Goal: Task Accomplishment & Management: Complete application form

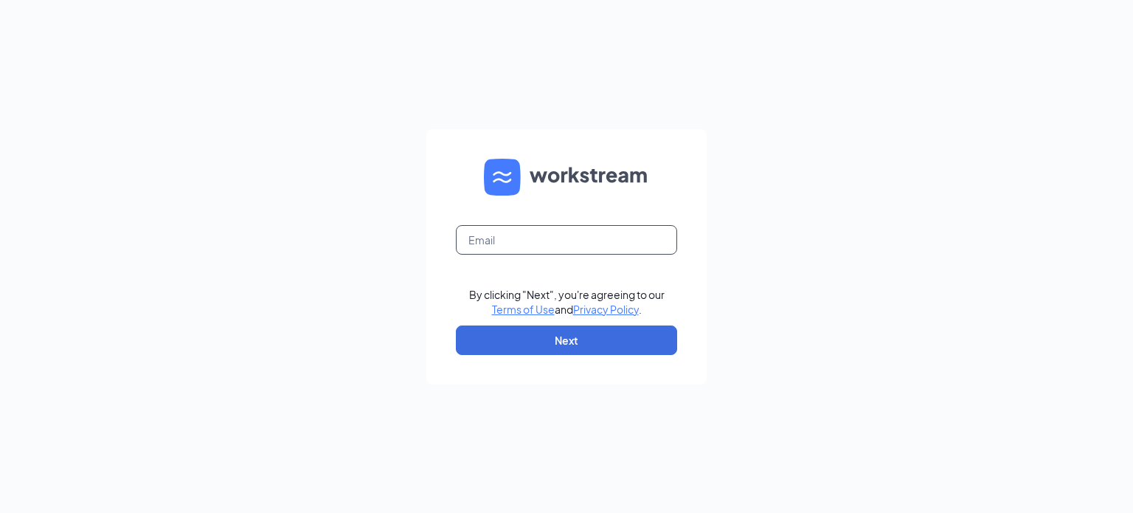
click at [526, 235] on input "text" at bounding box center [566, 240] width 221 height 30
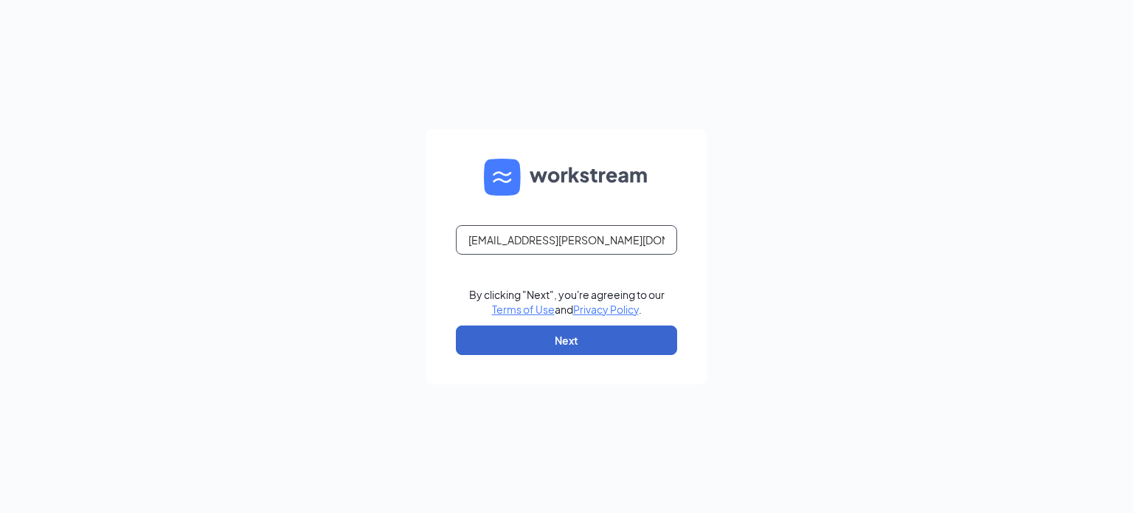
type input "[EMAIL_ADDRESS][PERSON_NAME][DOMAIN_NAME]"
click at [543, 337] on button "Next" at bounding box center [566, 340] width 221 height 30
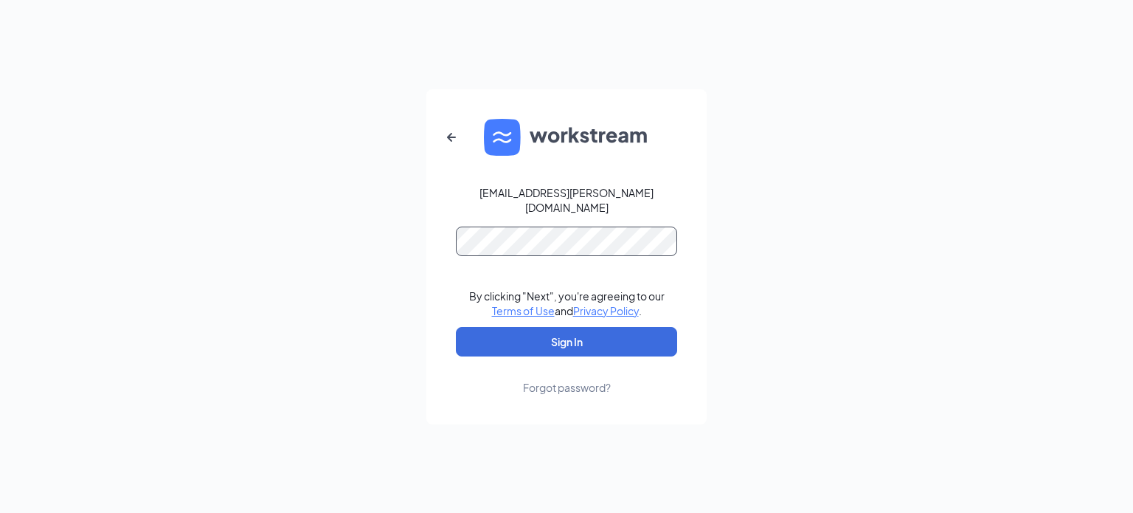
click at [456, 327] on button "Sign In" at bounding box center [566, 342] width 221 height 30
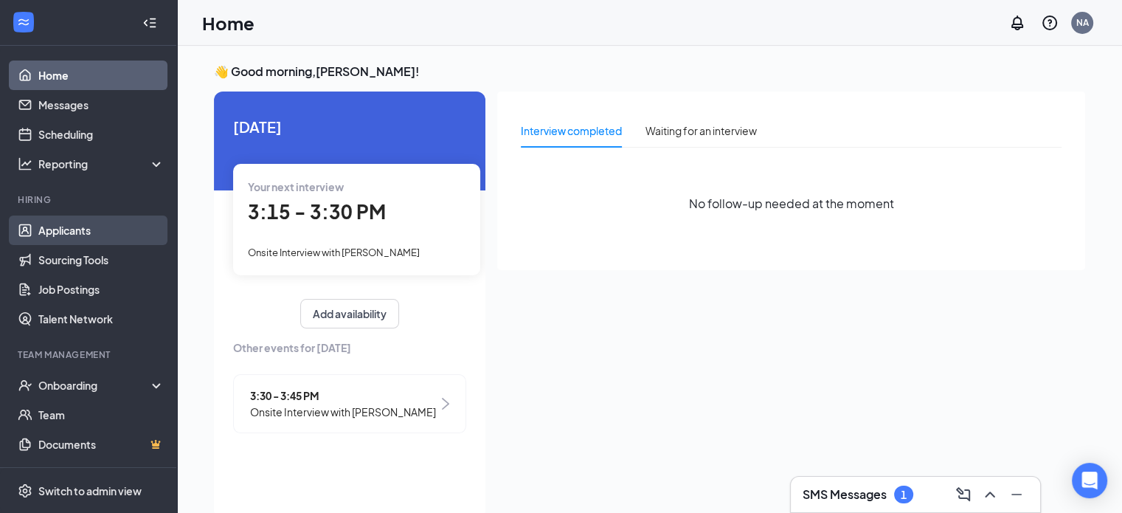
click at [96, 238] on link "Applicants" at bounding box center [101, 230] width 126 height 30
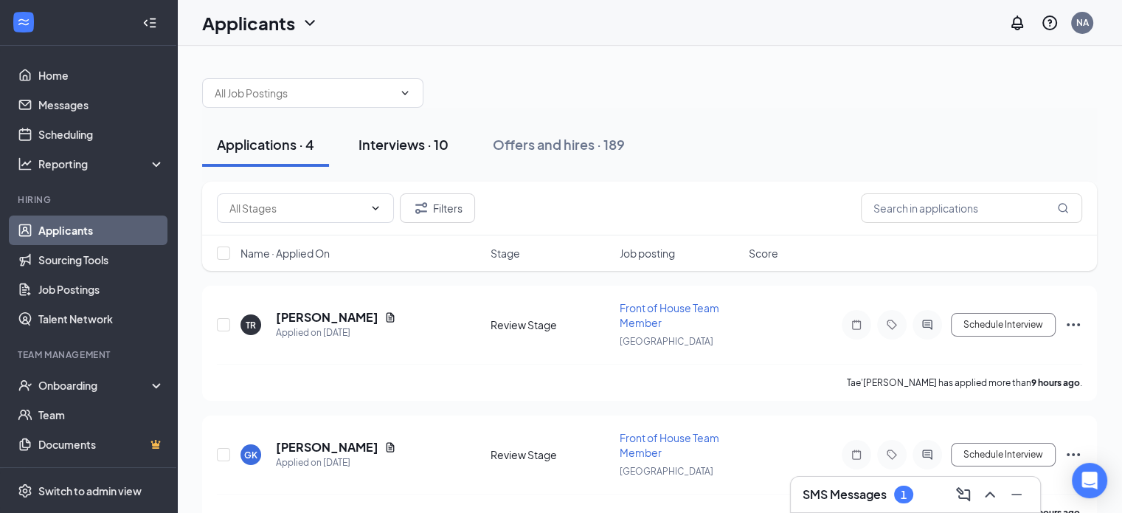
click at [408, 145] on div "Interviews · 10" at bounding box center [403, 144] width 90 height 18
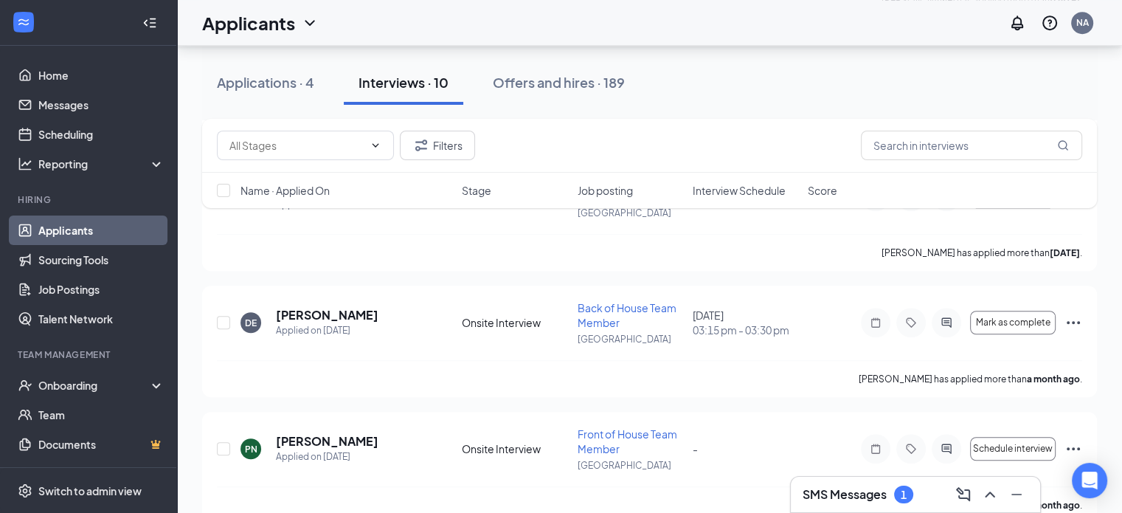
scroll to position [1035, 0]
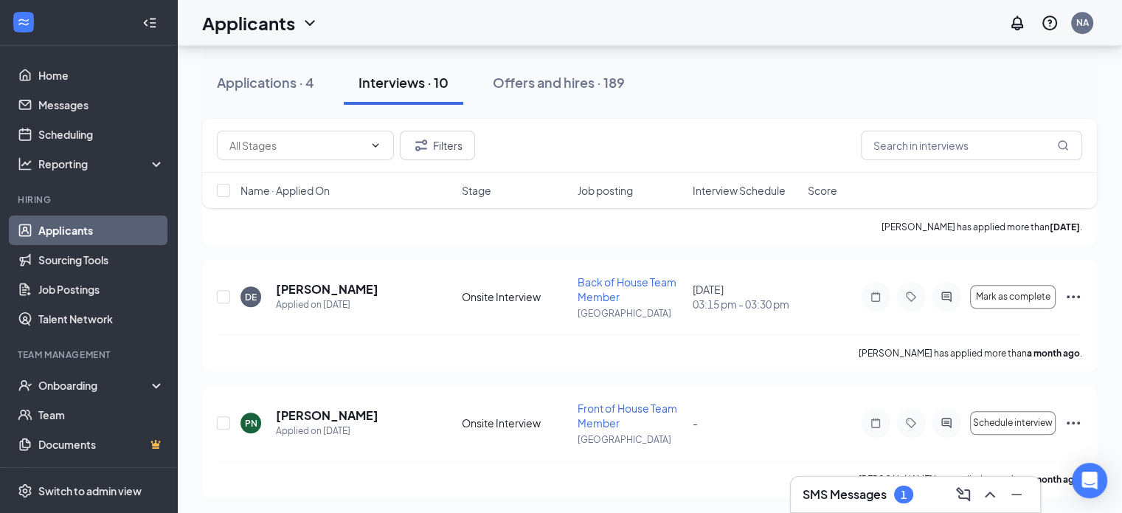
click at [735, 183] on span "Interview Schedule" at bounding box center [739, 190] width 93 height 15
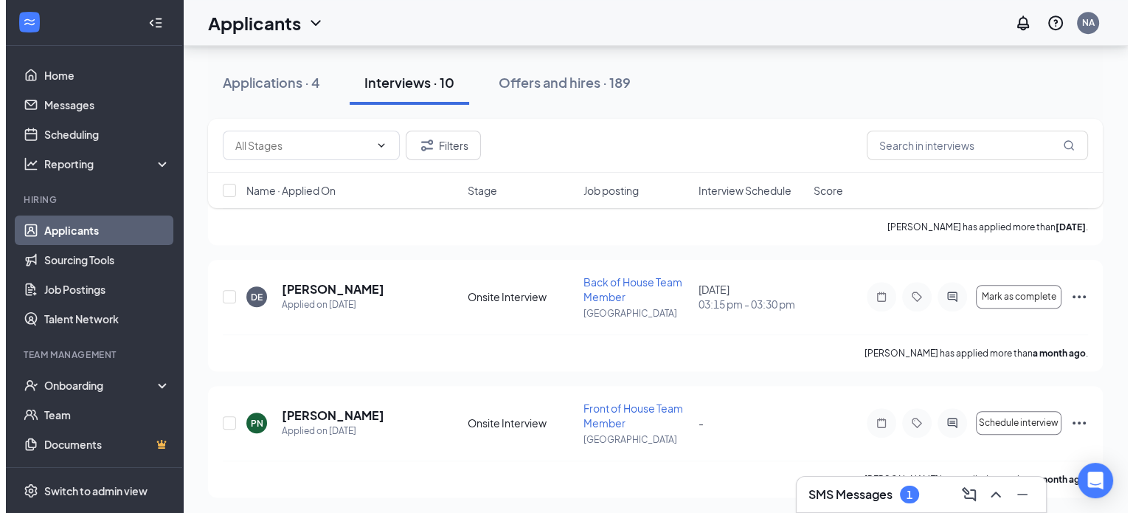
scroll to position [0, 0]
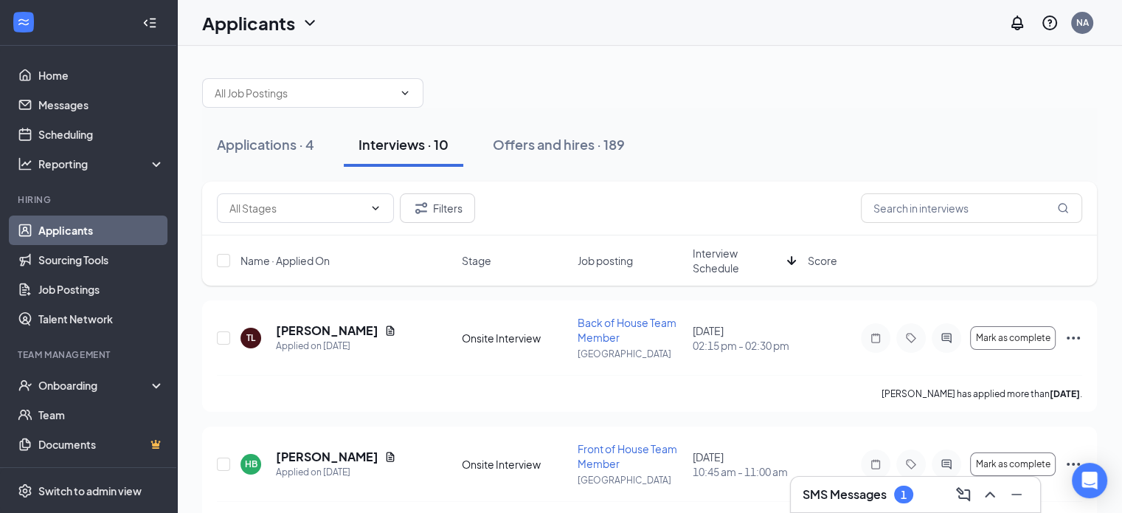
click at [716, 269] on span "Interview Schedule" at bounding box center [737, 261] width 89 height 30
click at [302, 333] on h5 "Dakota Elam" at bounding box center [327, 330] width 103 height 16
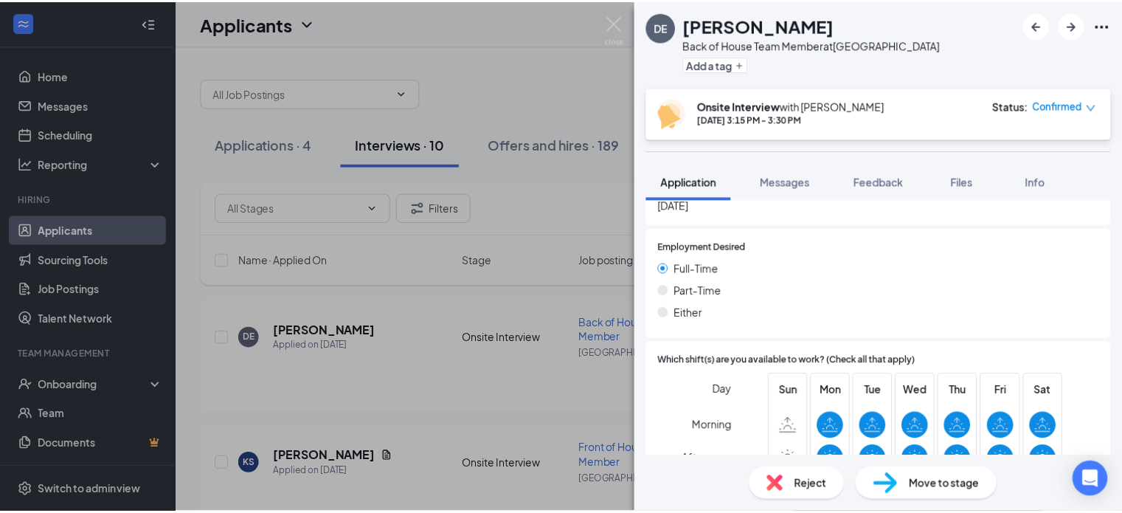
scroll to position [988, 0]
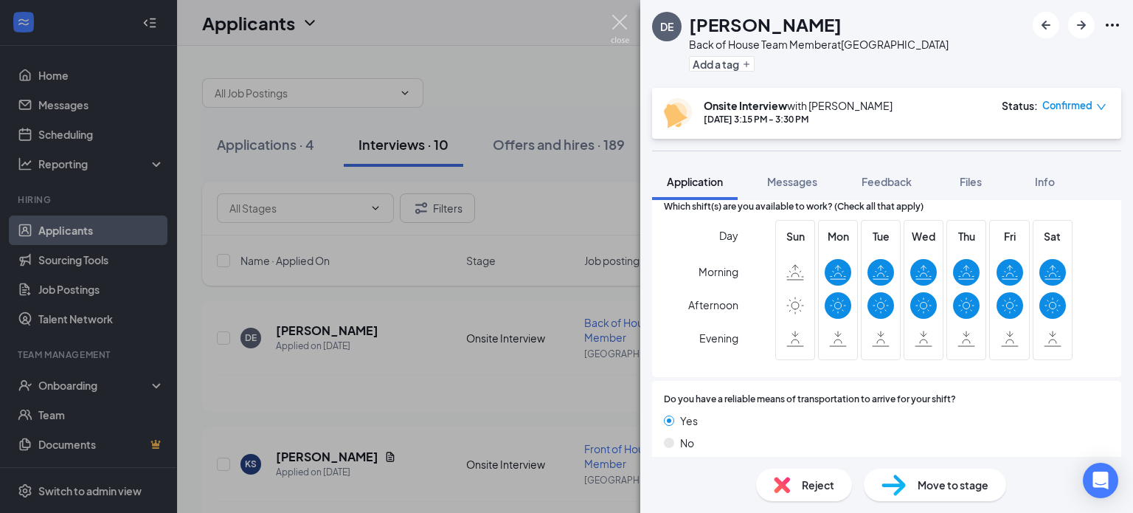
click at [617, 24] on img at bounding box center [620, 29] width 18 height 29
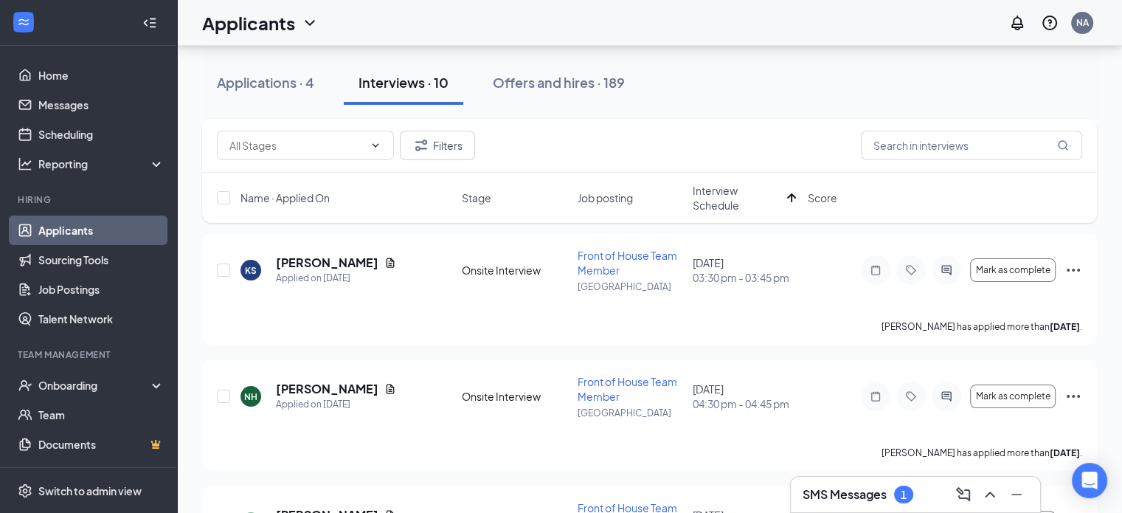
scroll to position [221, 0]
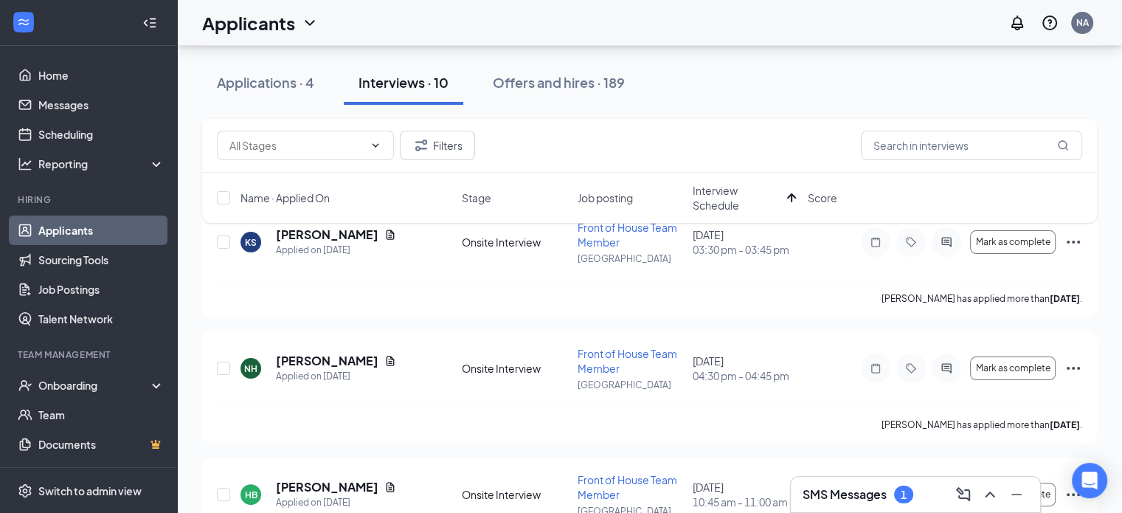
click at [328, 232] on div "Filters Name · Applied On Stage Job posting Interview Schedule Score" at bounding box center [649, 178] width 895 height 119
click at [327, 235] on div "Filters Name · Applied On Stage Job posting Interview Schedule Score" at bounding box center [649, 178] width 895 height 119
click at [313, 233] on div "Filters Name · Applied On Stage Job posting Interview Schedule Score" at bounding box center [649, 178] width 895 height 119
click at [294, 231] on div "Filters Name · Applied On Stage Job posting Interview Schedule Score" at bounding box center [649, 178] width 895 height 119
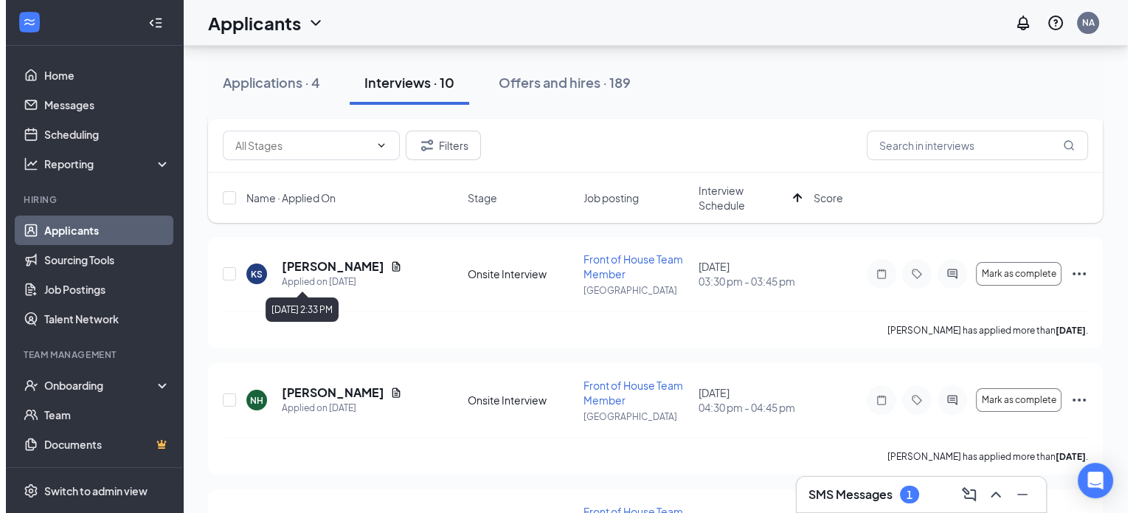
scroll to position [148, 0]
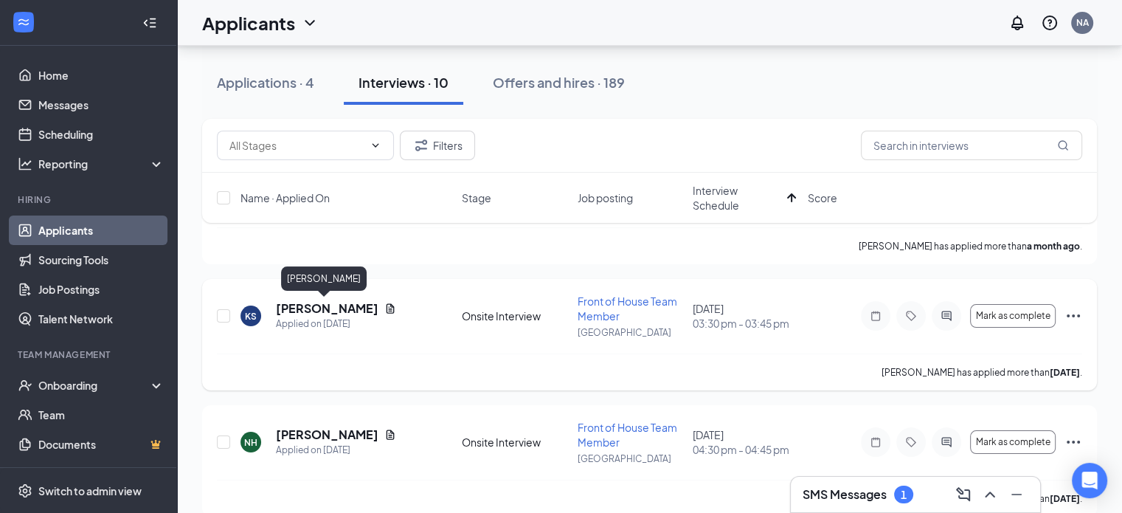
click at [290, 313] on h5 "Kyndle Studer" at bounding box center [327, 308] width 103 height 16
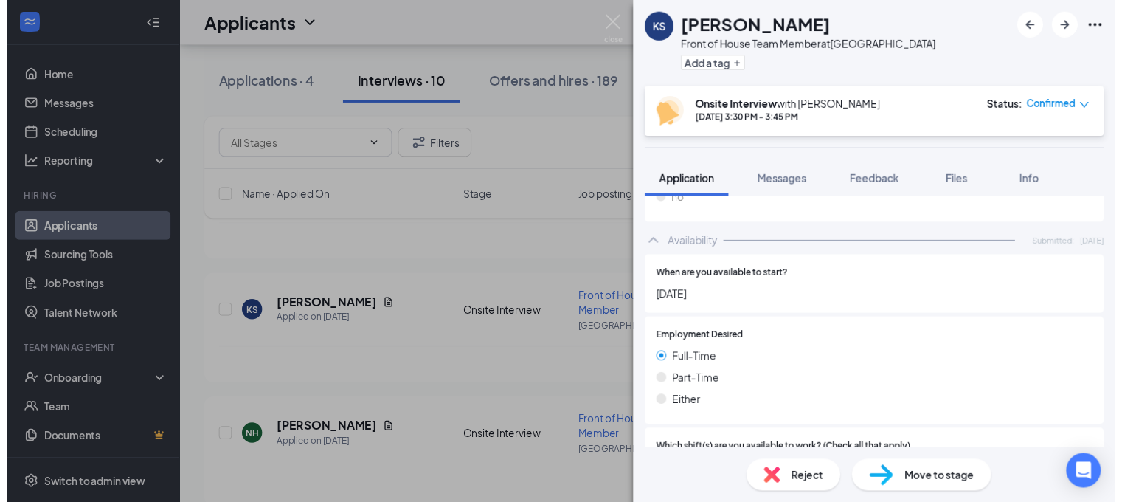
scroll to position [590, 0]
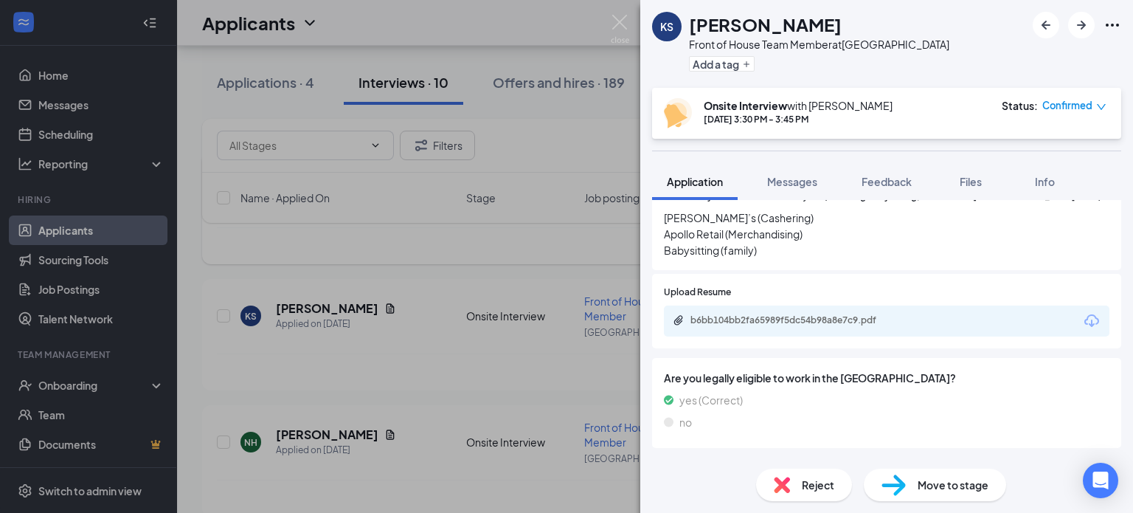
drag, startPoint x: 505, startPoint y: 251, endPoint x: 483, endPoint y: 249, distance: 21.5
click at [507, 251] on div "KS Kyndle Studer Front of House Team Member at Lake Buena Vista Add a tag Onsit…" at bounding box center [566, 256] width 1133 height 513
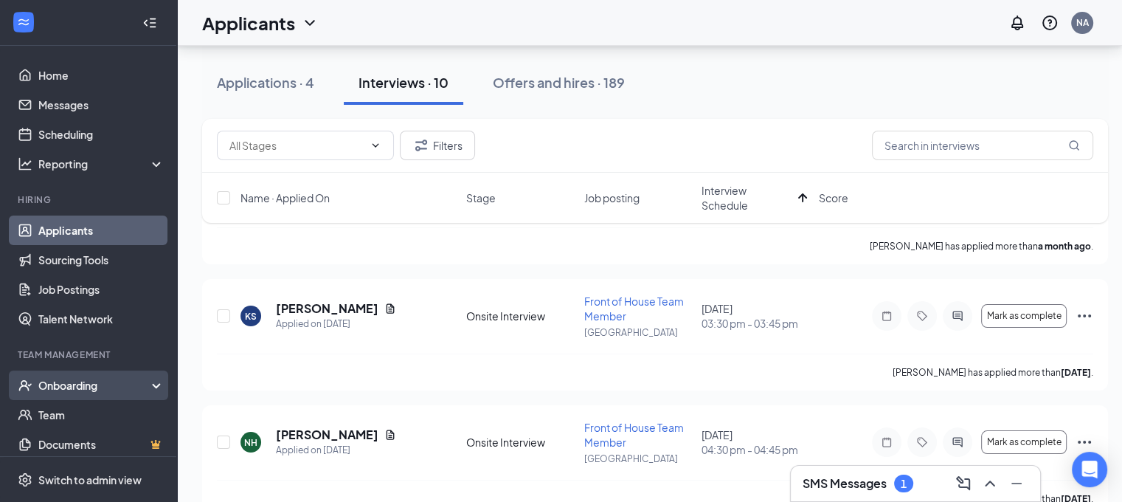
click at [92, 392] on div "Onboarding" at bounding box center [88, 385] width 177 height 30
click at [90, 406] on link "Overview" at bounding box center [101, 415] width 126 height 30
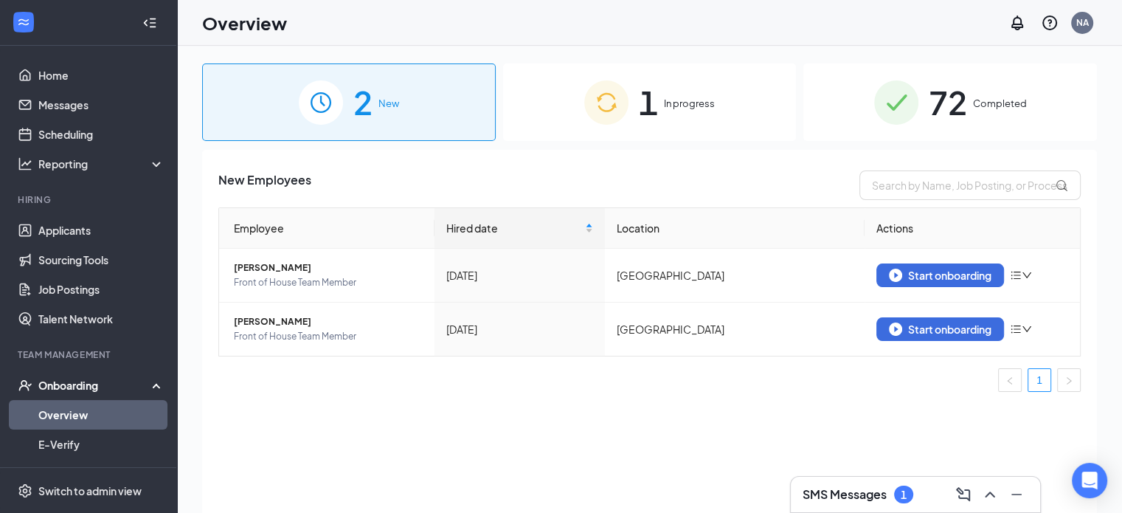
click at [574, 104] on div "1 In progress" at bounding box center [650, 101] width 294 height 77
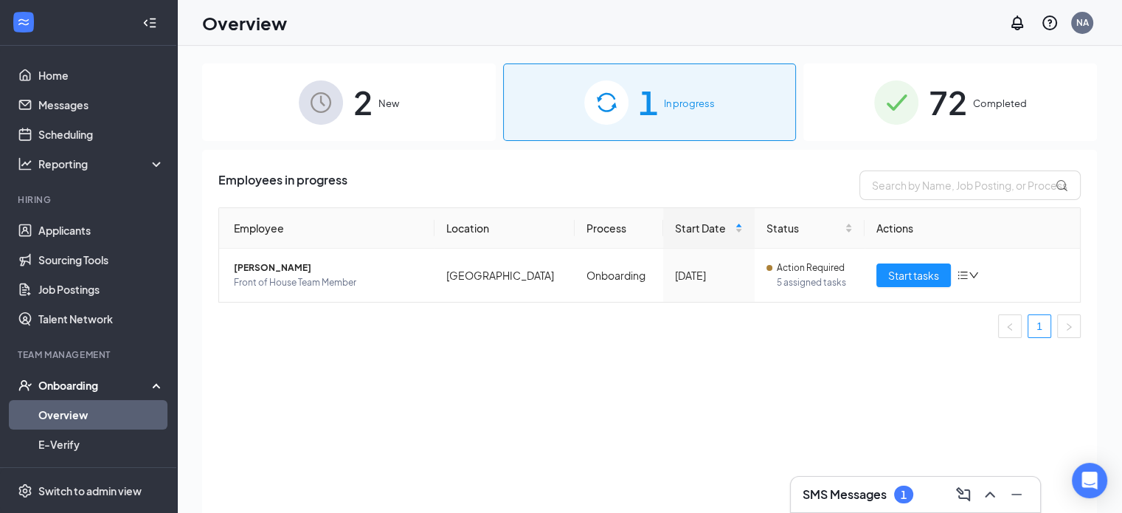
click at [335, 120] on img at bounding box center [321, 102] width 44 height 44
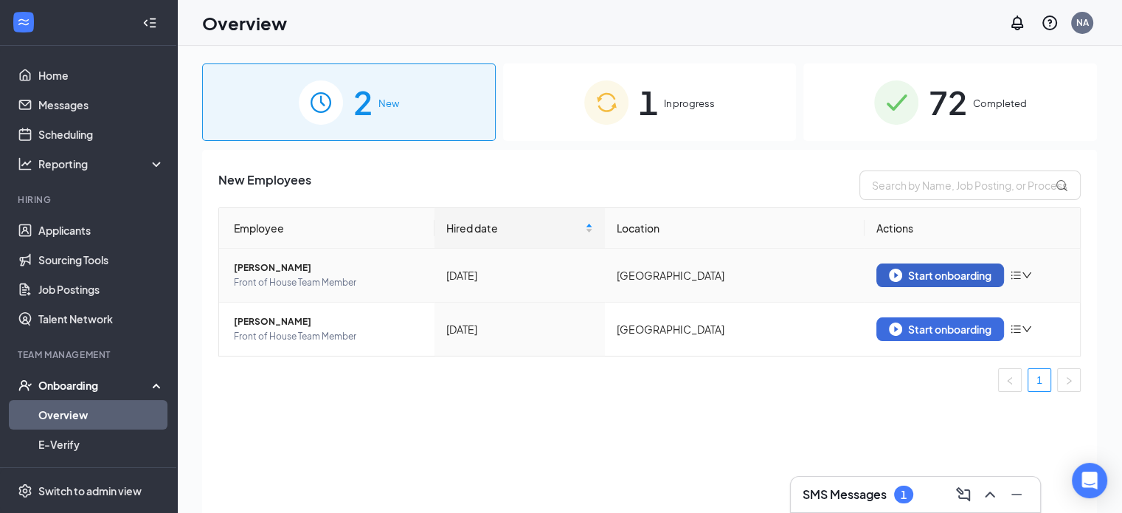
click at [982, 282] on button "Start onboarding" at bounding box center [940, 275] width 128 height 24
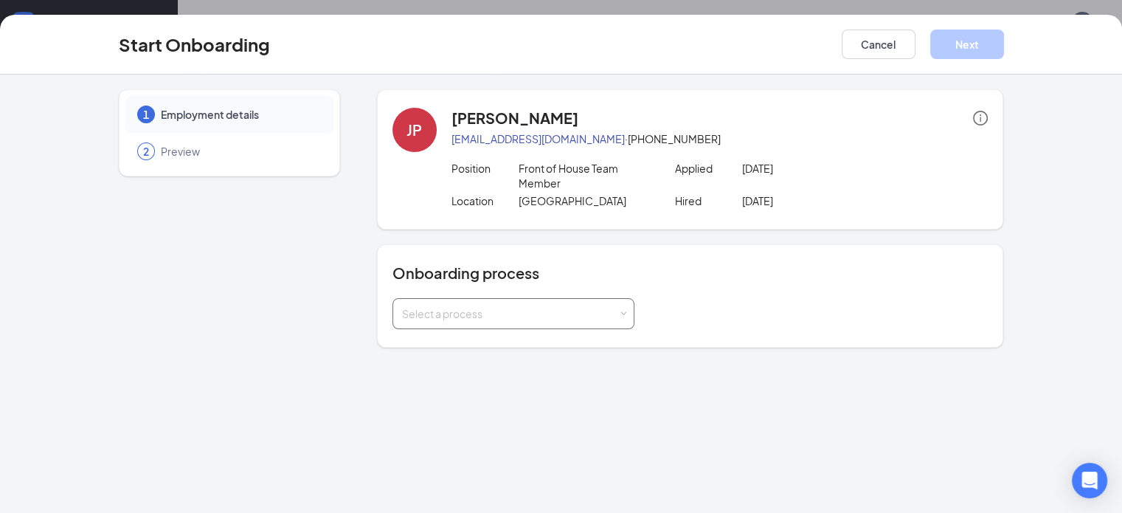
click at [426, 306] on div "Select a process" at bounding box center [510, 313] width 216 height 15
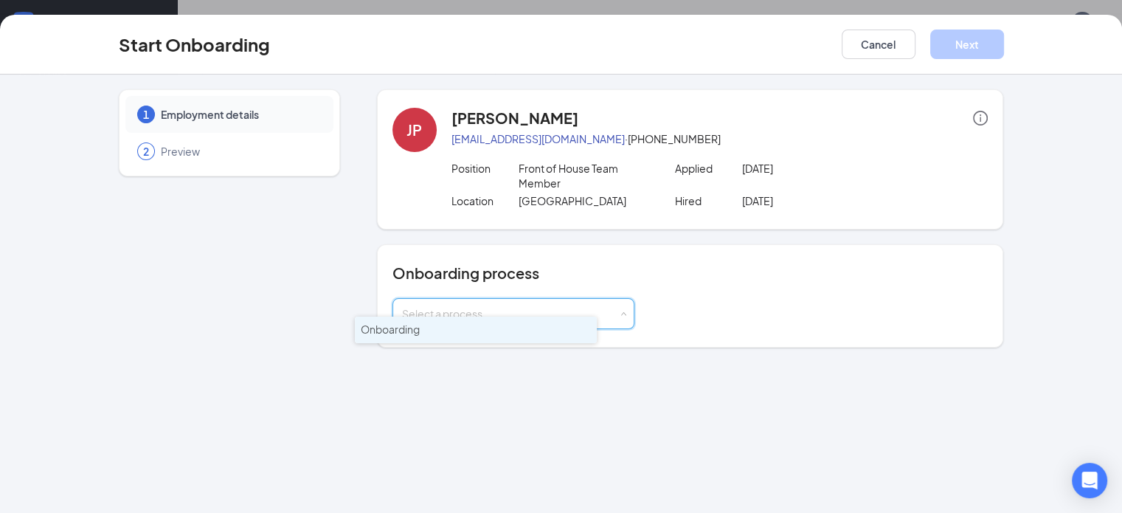
click at [403, 325] on span "Onboarding" at bounding box center [390, 328] width 59 height 13
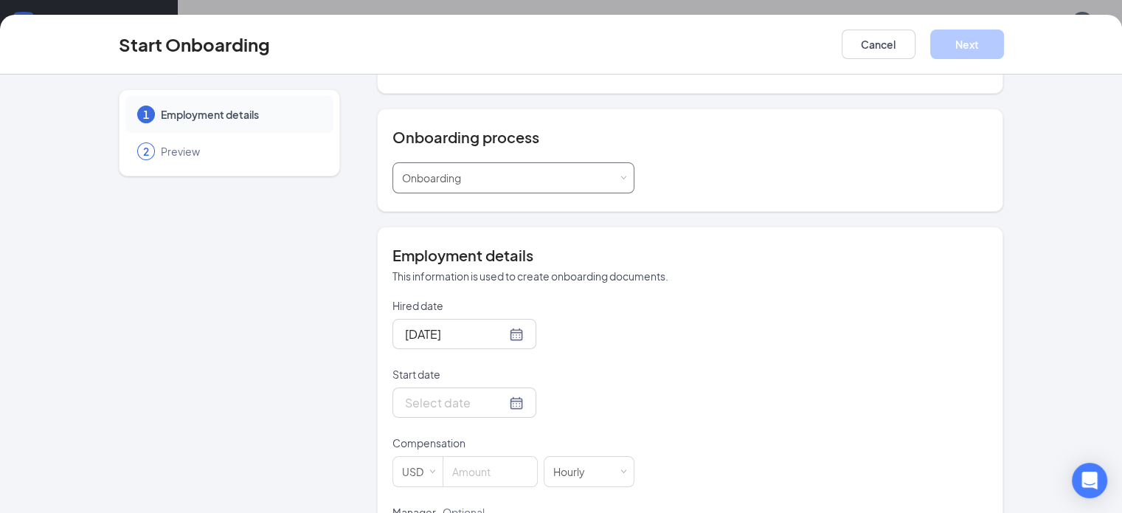
scroll to position [148, 0]
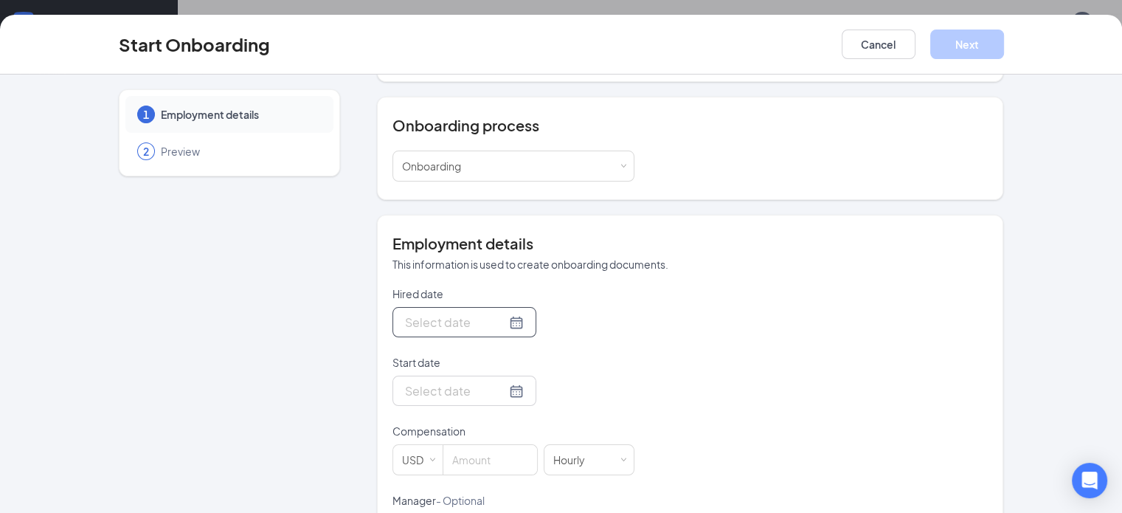
click at [749, 5] on div "Start Onboarding Cancel Next 1 Employment details 2 Preview JP Jacob Pena jacob…" at bounding box center [561, 256] width 1122 height 513
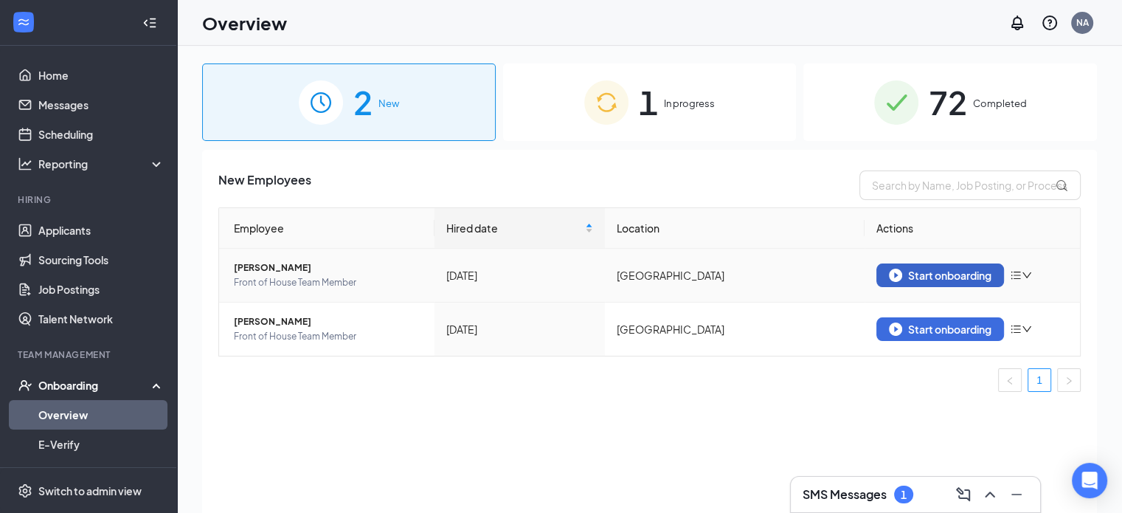
click at [929, 270] on div "Start onboarding" at bounding box center [940, 274] width 103 height 13
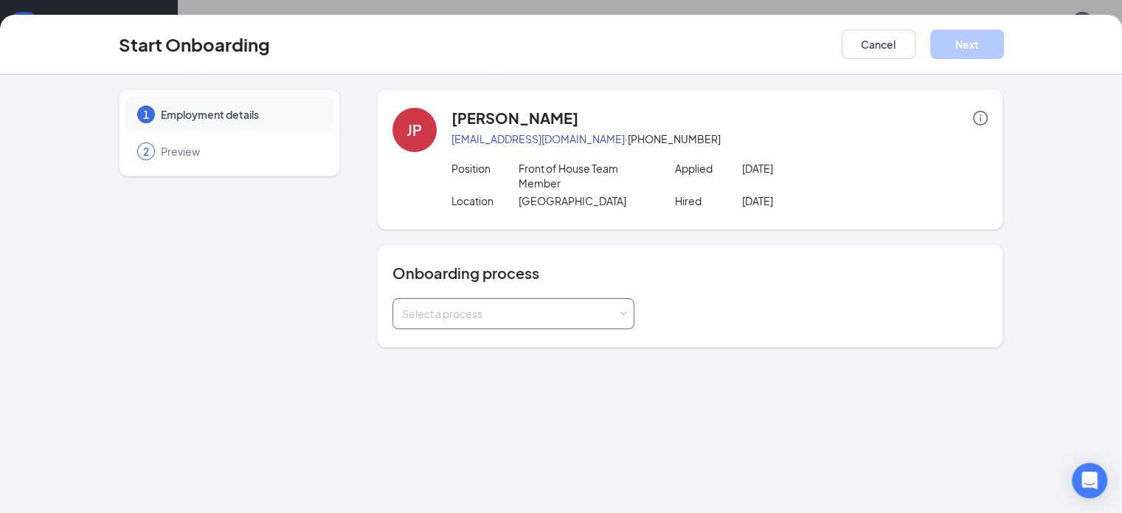
click at [475, 306] on div "Select a process" at bounding box center [513, 314] width 223 height 30
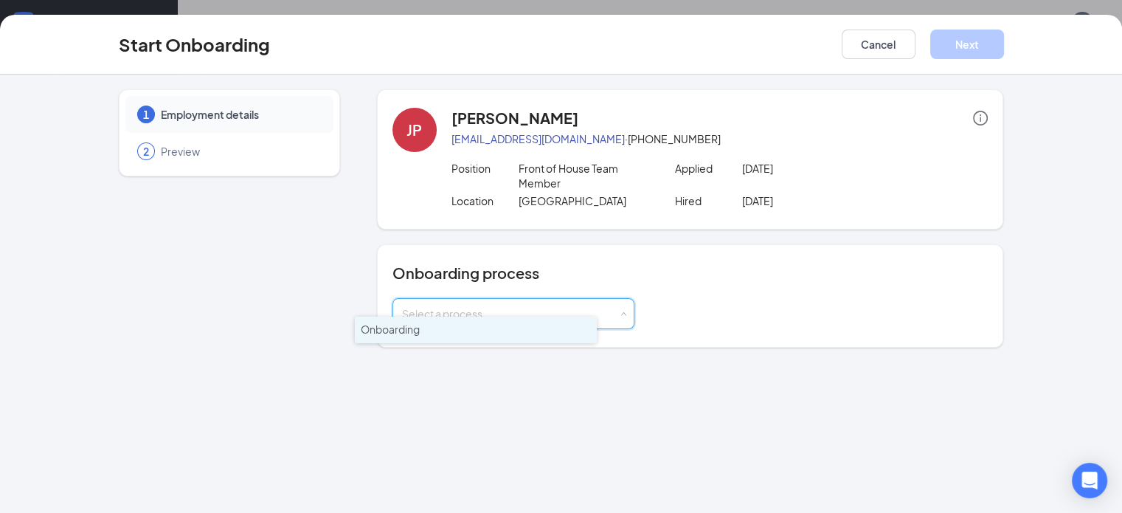
click at [390, 333] on span "Onboarding" at bounding box center [390, 328] width 59 height 13
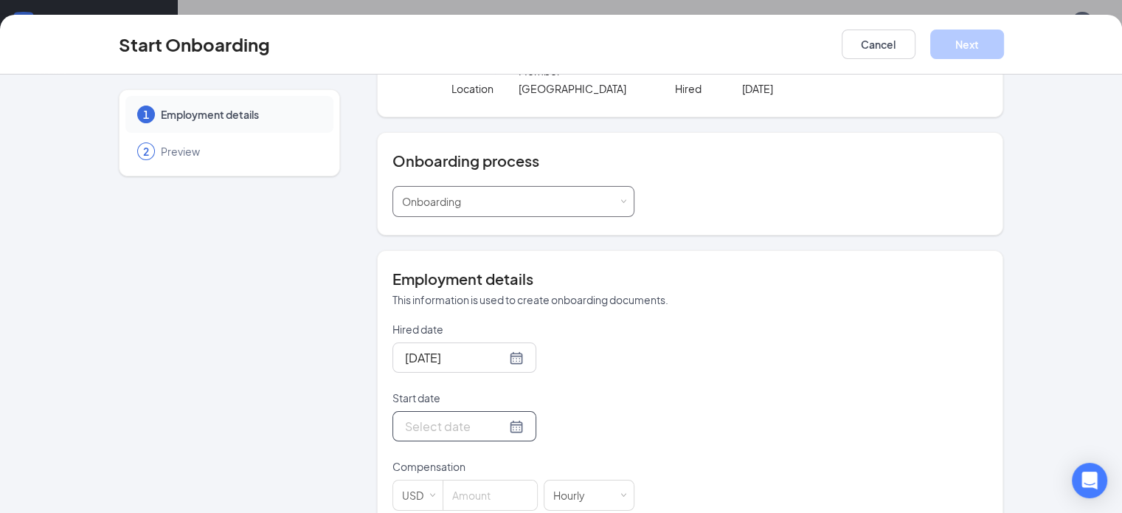
scroll to position [148, 0]
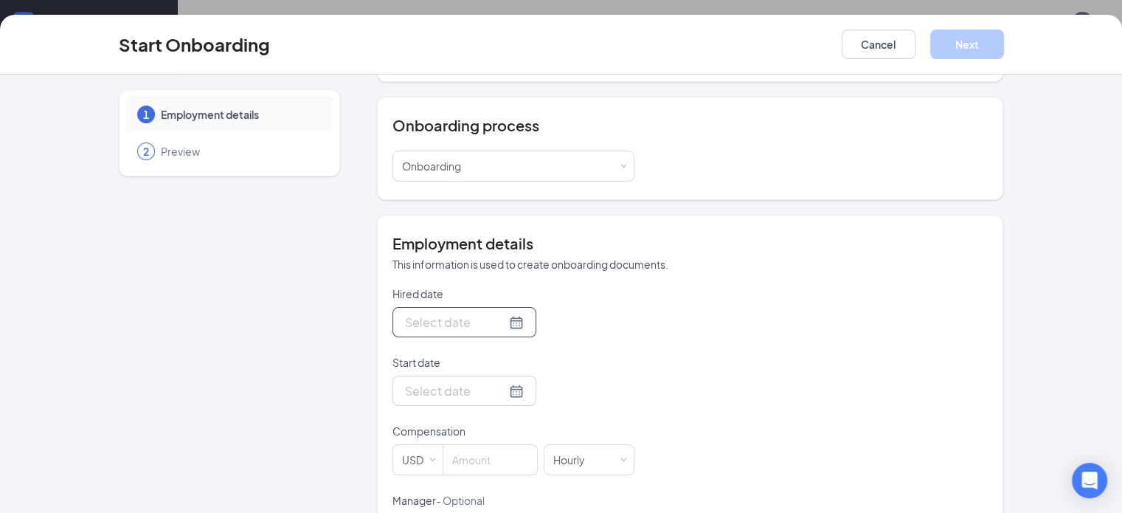
click at [464, 314] on div at bounding box center [464, 322] width 119 height 18
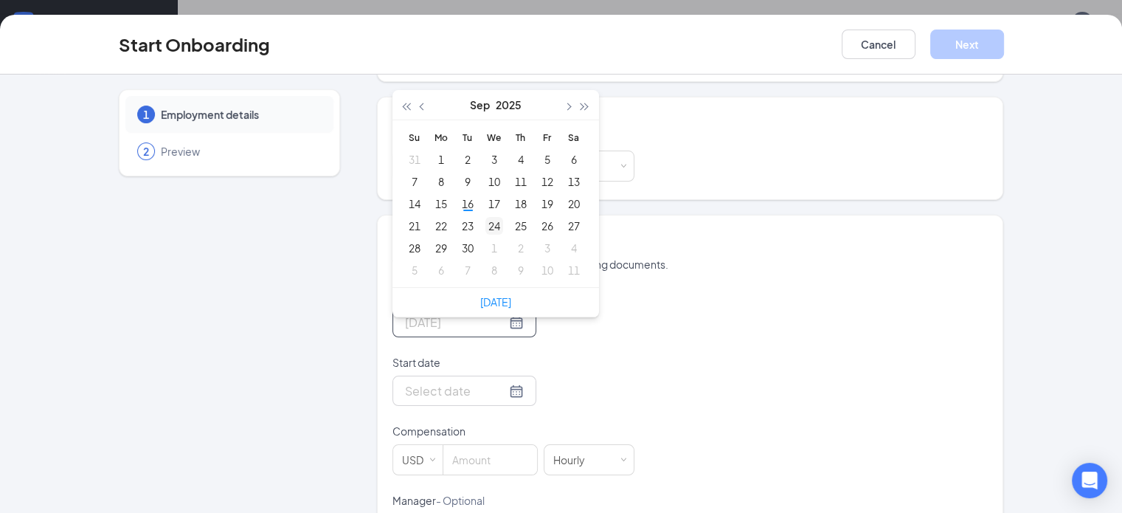
type input "Sep 24, 2025"
click at [485, 217] on div "24" at bounding box center [494, 226] width 18 height 18
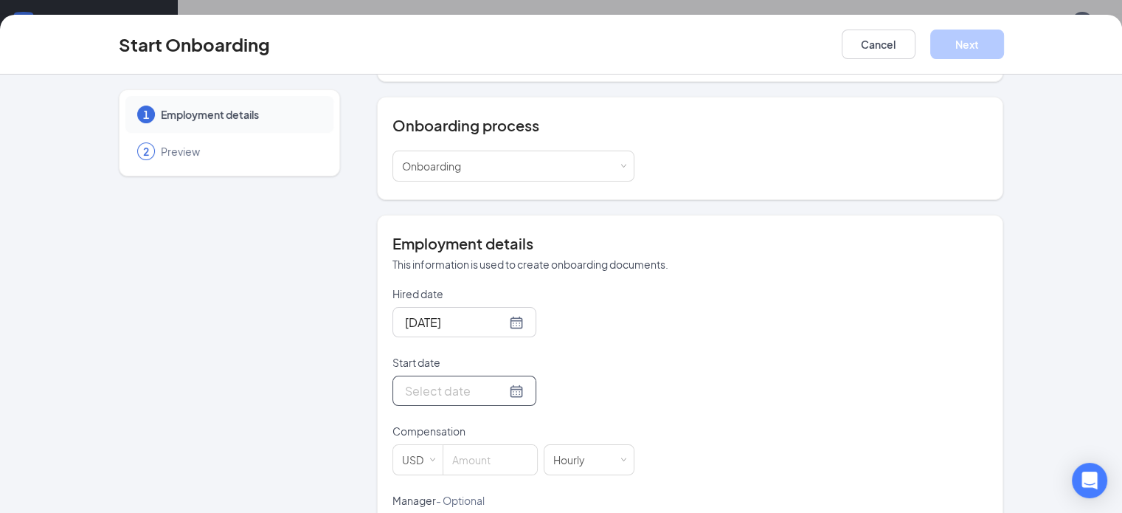
click at [464, 381] on div at bounding box center [464, 390] width 119 height 18
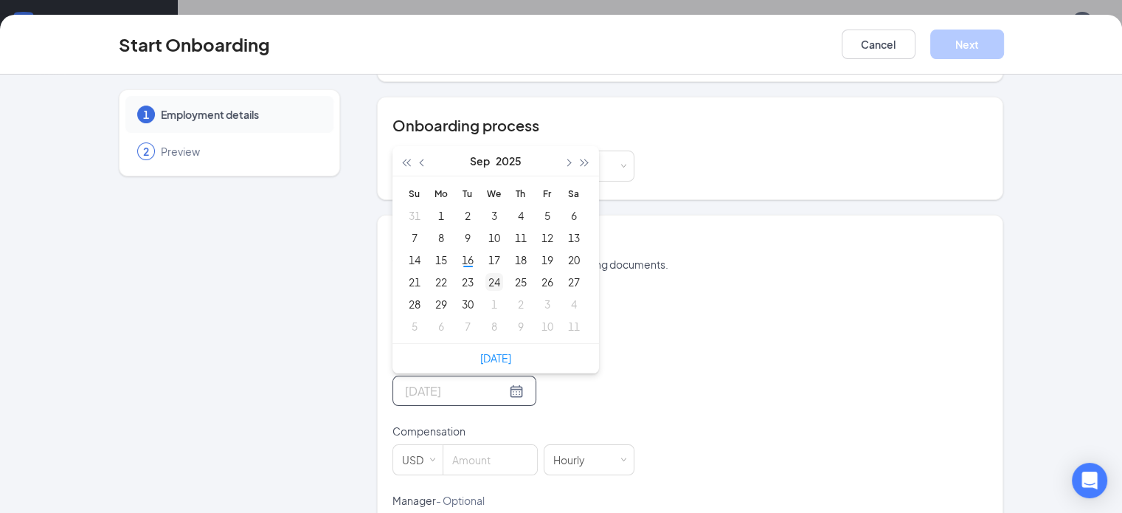
type input "Sep 24, 2025"
click at [485, 273] on div "24" at bounding box center [494, 282] width 18 height 18
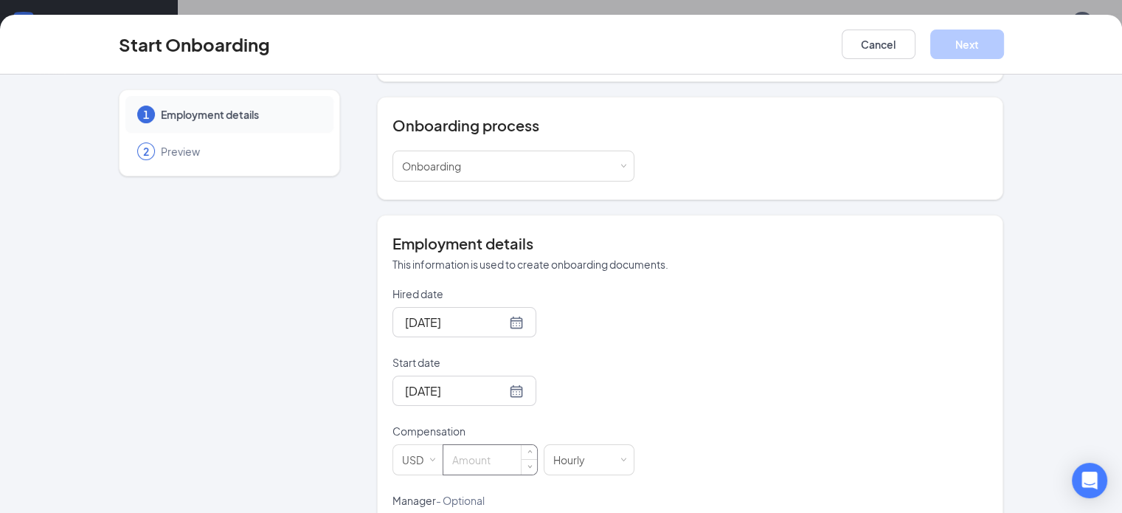
click at [460, 445] on input at bounding box center [490, 460] width 94 height 30
type input "13"
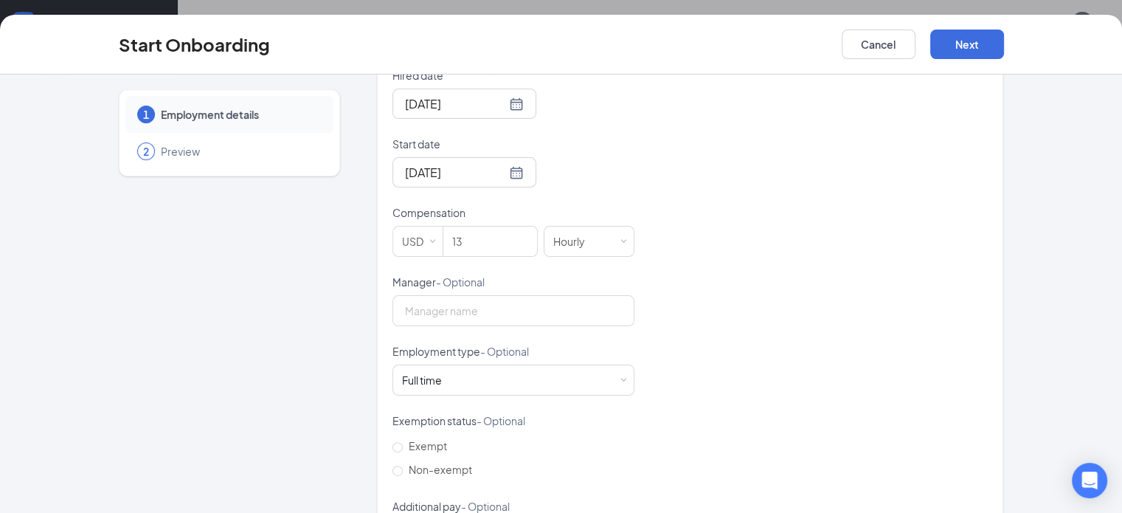
scroll to position [369, 0]
click at [406, 370] on div "Full time Works 30+ hours per week and is reasonably expected to work" at bounding box center [427, 377] width 50 height 15
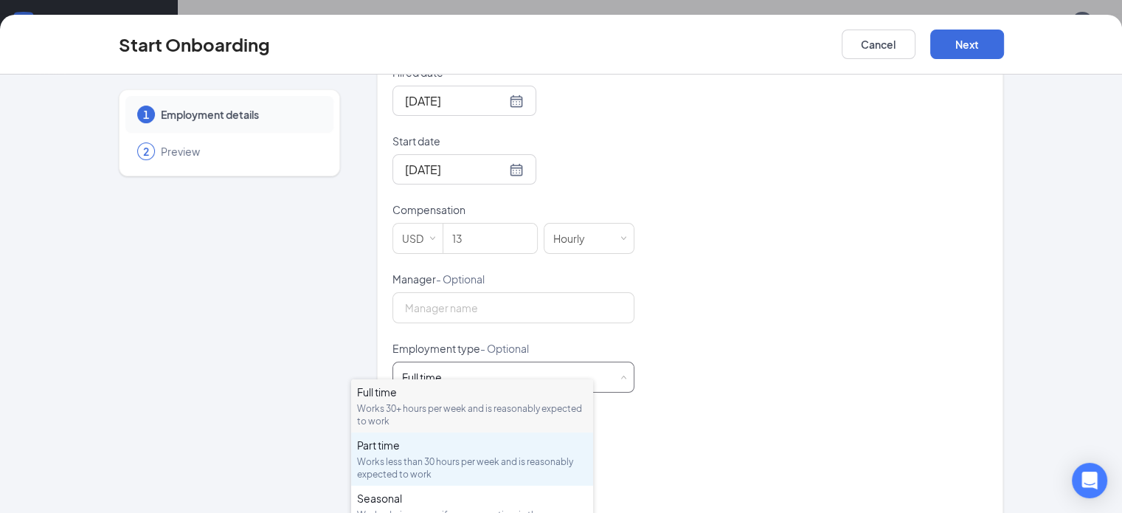
click at [401, 465] on div "Works less than 30 hours per week and is reasonably expected to work" at bounding box center [472, 467] width 230 height 25
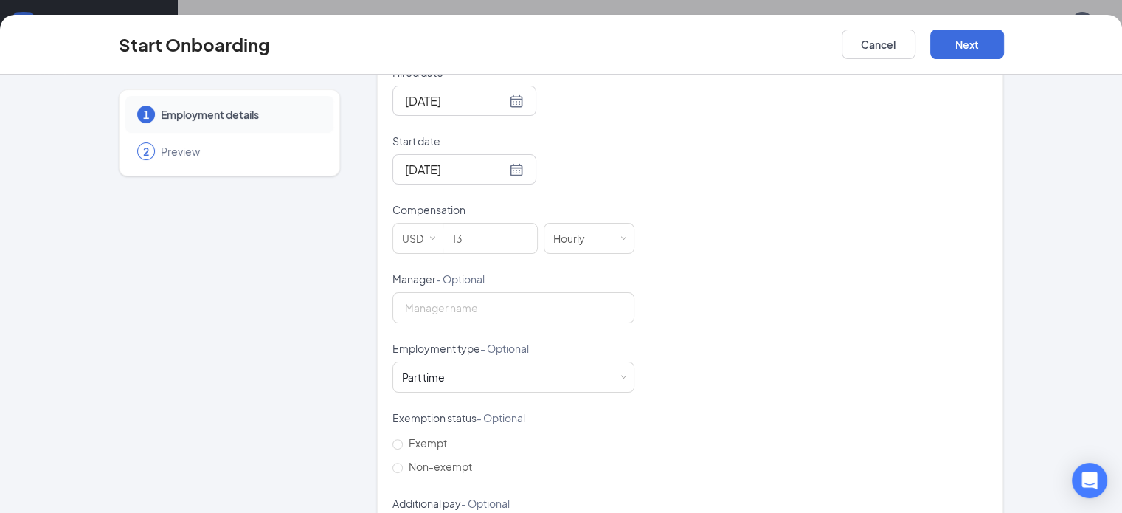
click at [670, 336] on div "Hired date Sep 24, 2025 Sep 2025 Su Mo Tu We Th Fr Sa 31 1 2 3 4 5 6 7 8 9 10 1…" at bounding box center [690, 306] width 596 height 482
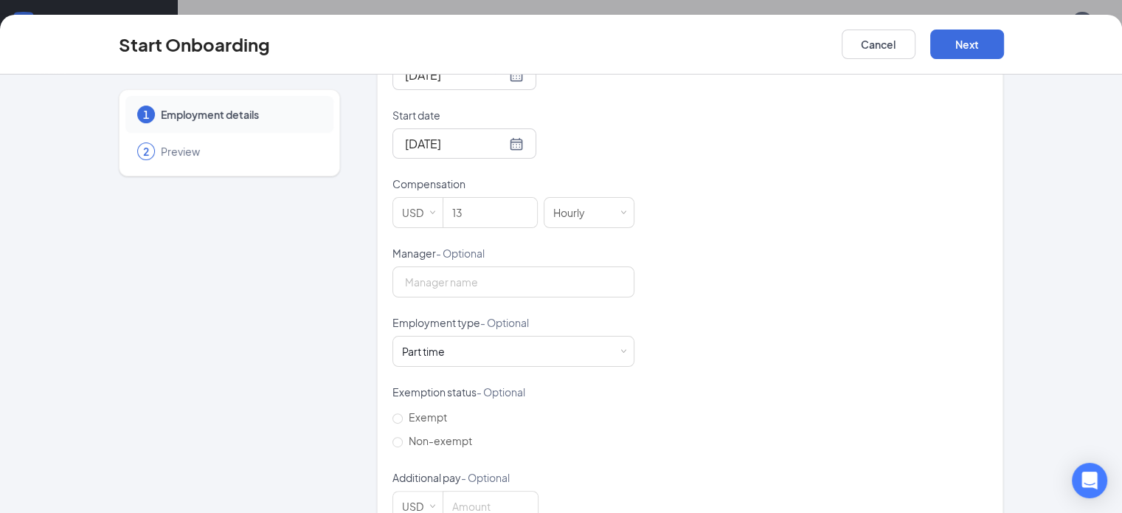
scroll to position [420, 0]
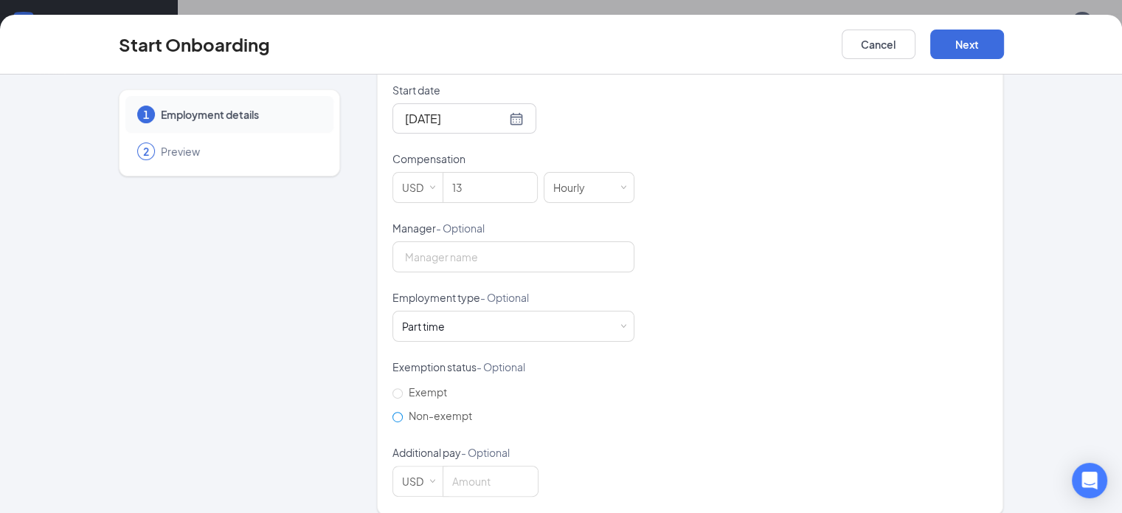
click at [403, 409] on span "Non-exempt" at bounding box center [440, 415] width 75 height 13
click at [392, 412] on input "Non-exempt" at bounding box center [397, 417] width 10 height 10
radio input "true"
click at [705, 348] on div "Hired date Sep 24, 2025 Sep 2025 Su Mo Tu We Th Fr Sa 31 1 2 3 4 5 6 7 8 9 10 1…" at bounding box center [690, 255] width 596 height 482
click at [1004, 35] on button "Next" at bounding box center [967, 45] width 74 height 30
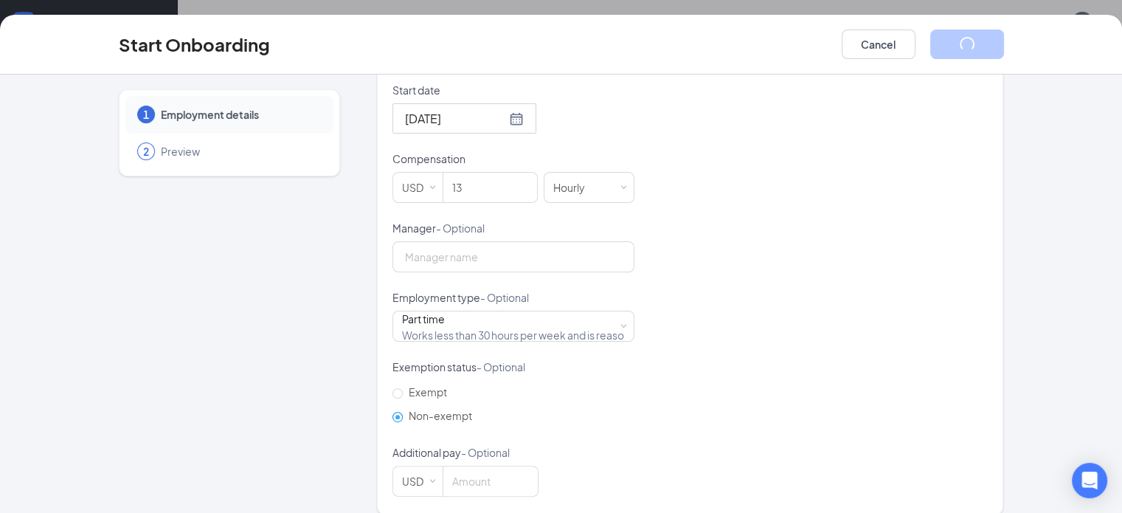
scroll to position [6, 0]
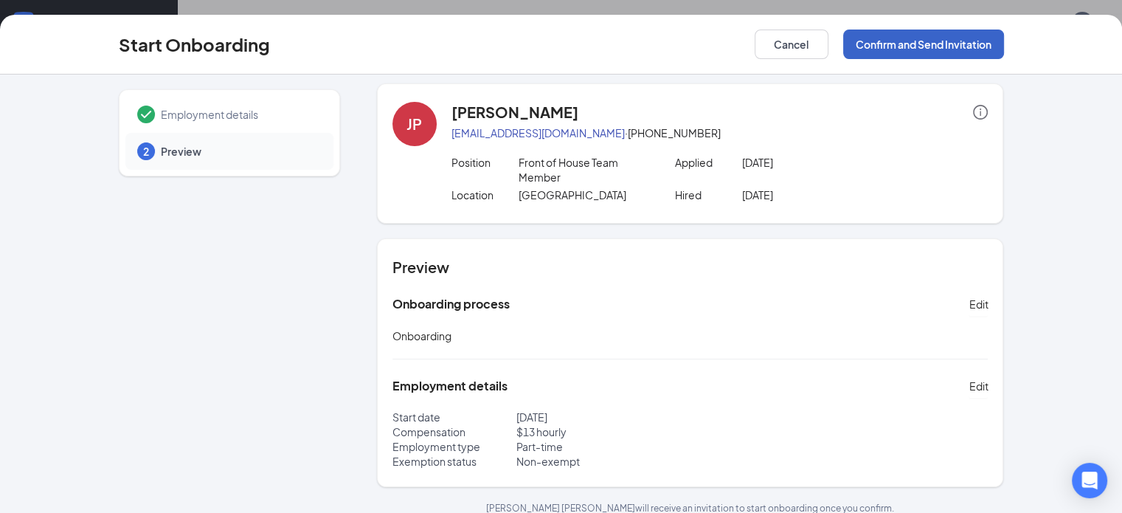
click at [1004, 35] on button "Confirm and Send Invitation" at bounding box center [923, 45] width 161 height 30
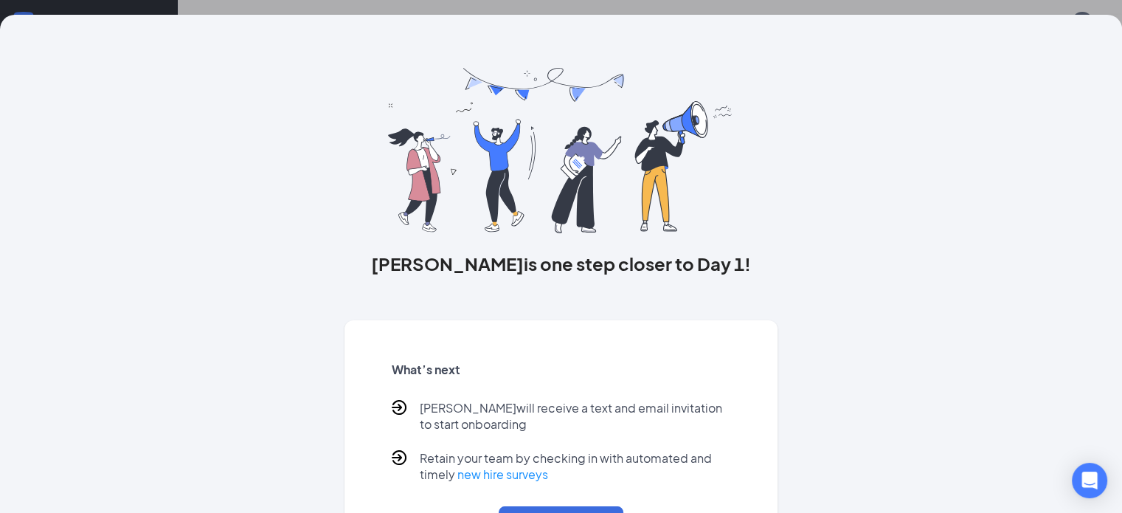
scroll to position [0, 0]
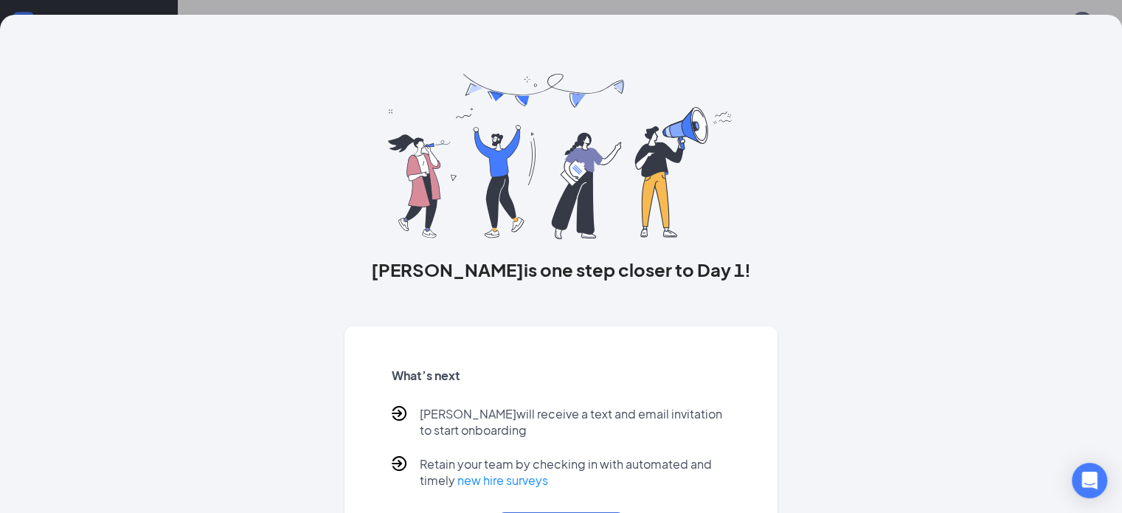
click at [941, 10] on div "Jacob is one step closer to Day 1! What’s next Jacob will receive a text and em…" at bounding box center [561, 256] width 1122 height 513
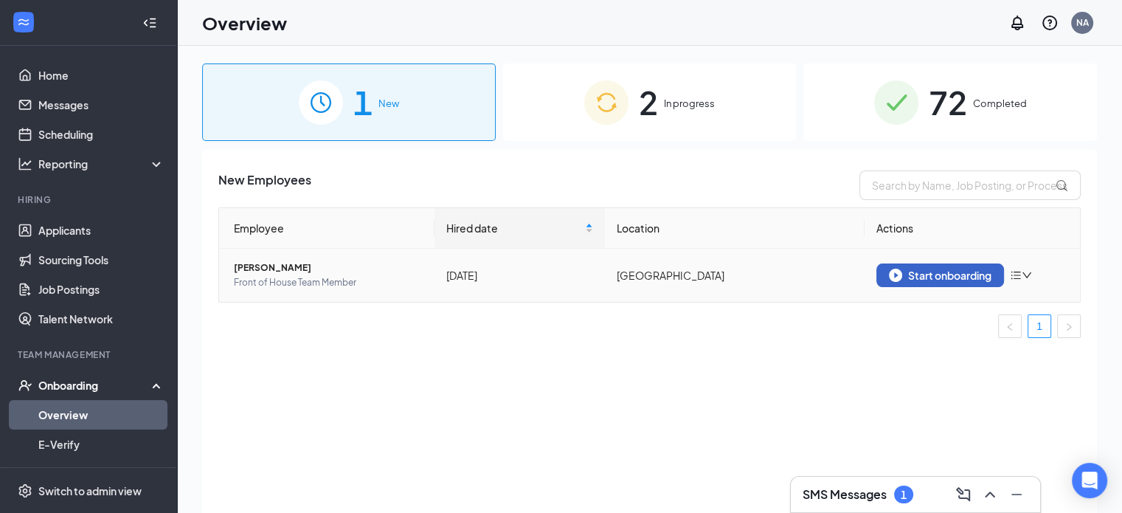
click at [903, 277] on div "Start onboarding" at bounding box center [940, 274] width 103 height 13
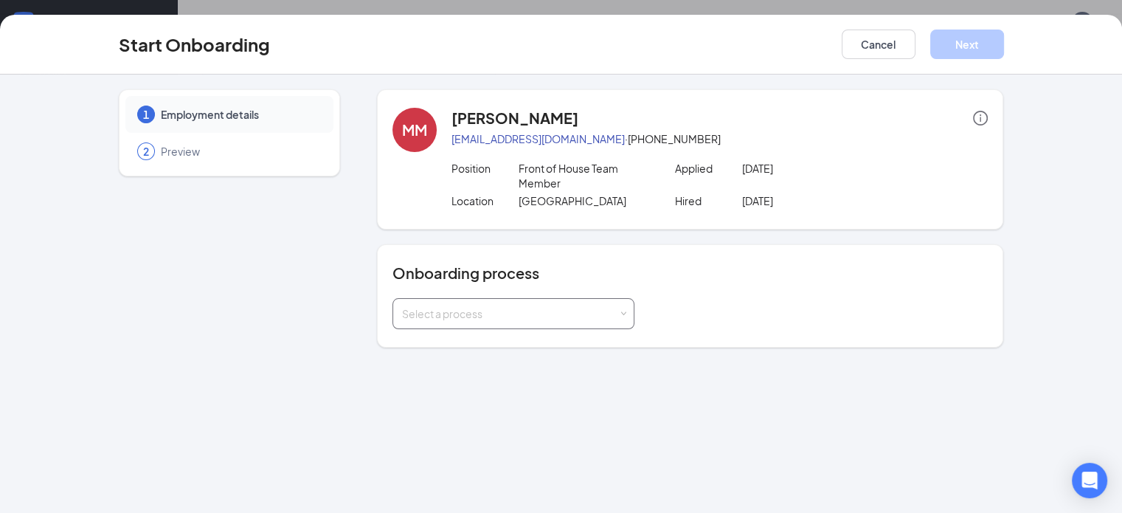
click at [426, 308] on div "Select a process" at bounding box center [513, 314] width 223 height 30
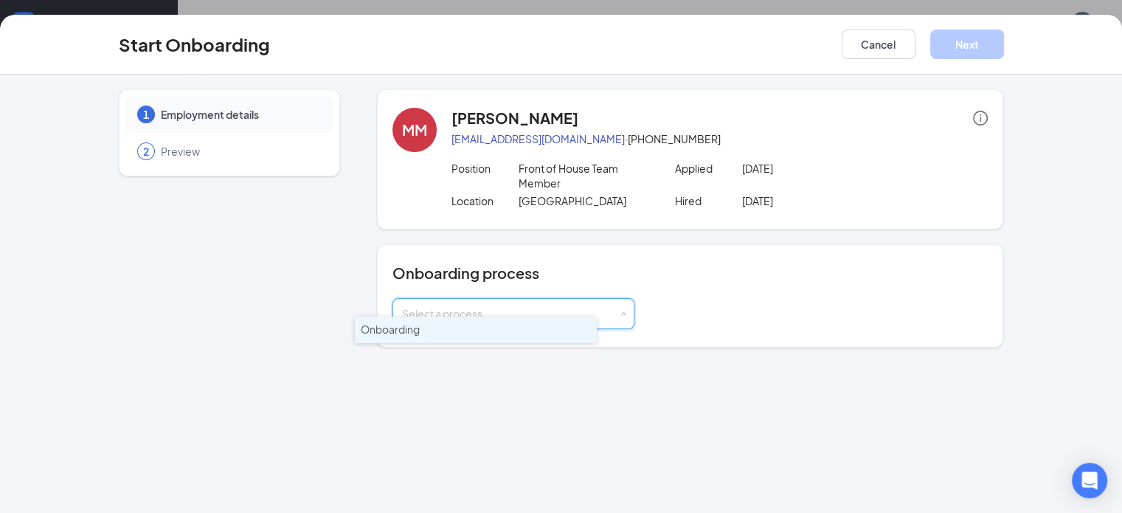
click at [416, 328] on span "Onboarding" at bounding box center [390, 328] width 59 height 13
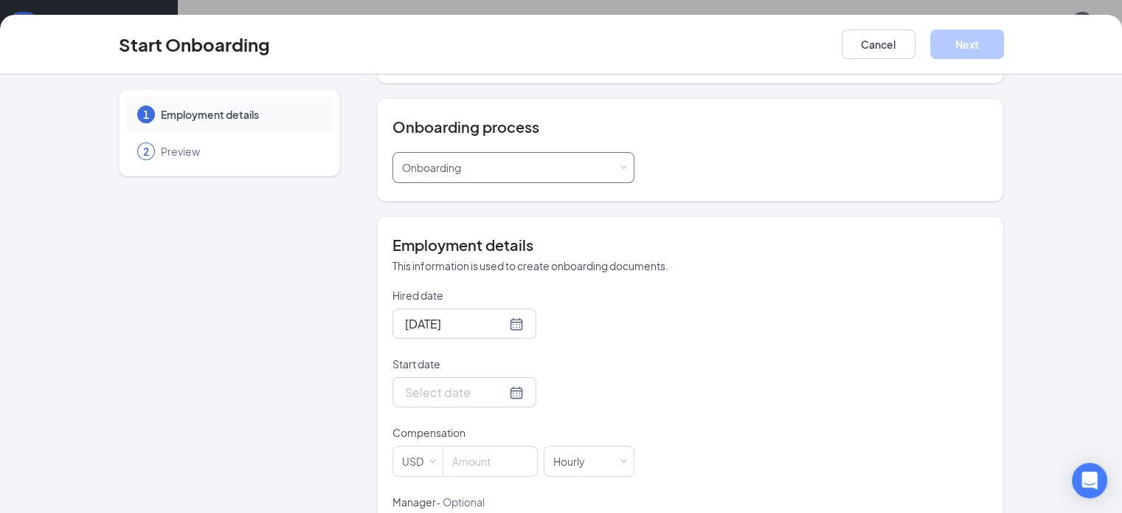
scroll to position [148, 0]
click at [462, 313] on div at bounding box center [464, 322] width 119 height 18
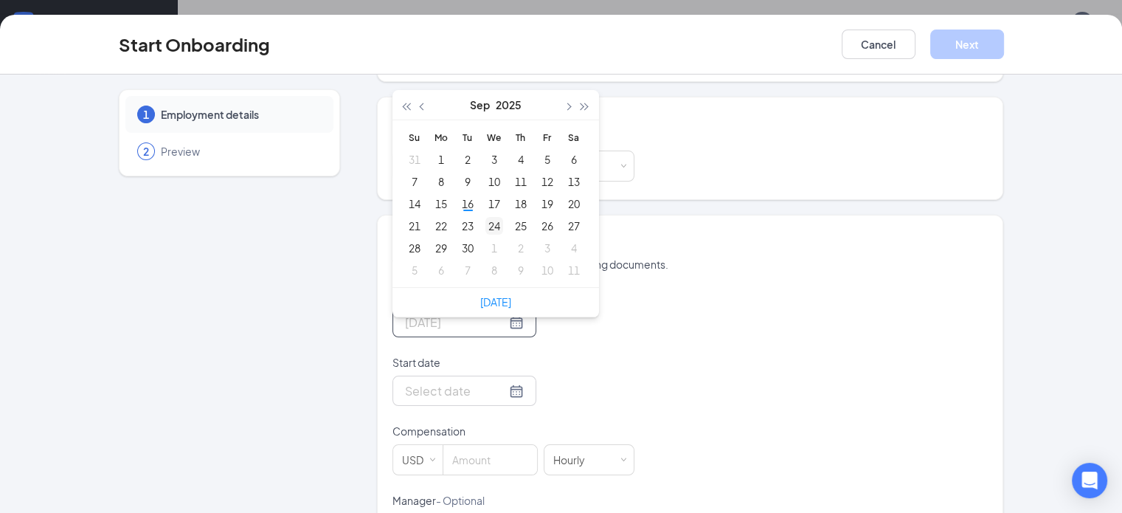
type input "Sep 24, 2025"
drag, startPoint x: 454, startPoint y: 188, endPoint x: 456, endPoint y: 209, distance: 21.4
click at [456, 209] on tbody "31 1 2 3 4 5 6 7 8 9 10 11 12 13 14 15 16 17 18 19 20 21 22 23 24 25 26 27 28 2…" at bounding box center [494, 214] width 186 height 133
click at [485, 217] on div "24" at bounding box center [494, 226] width 18 height 18
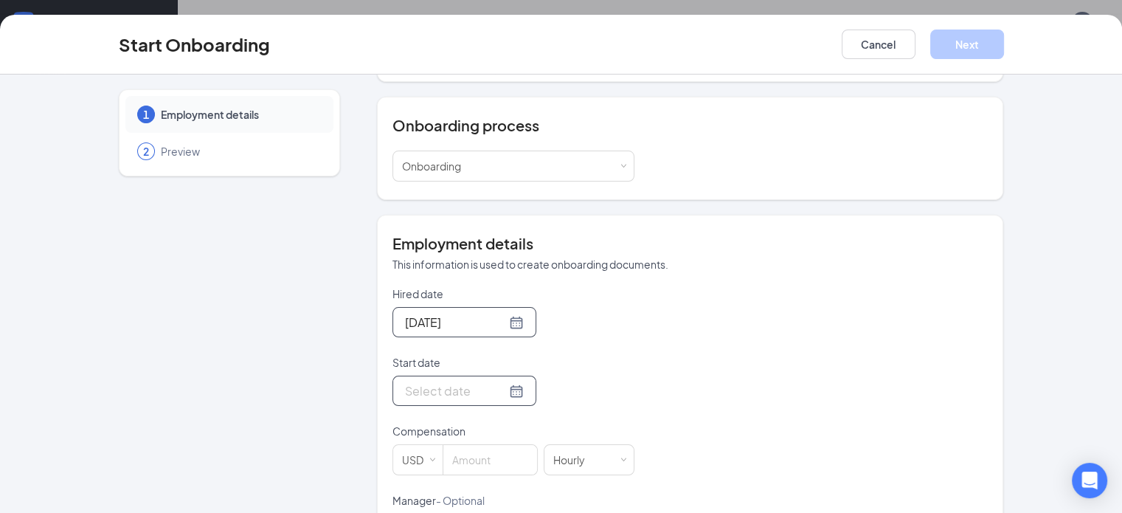
click at [454, 381] on div at bounding box center [464, 390] width 119 height 18
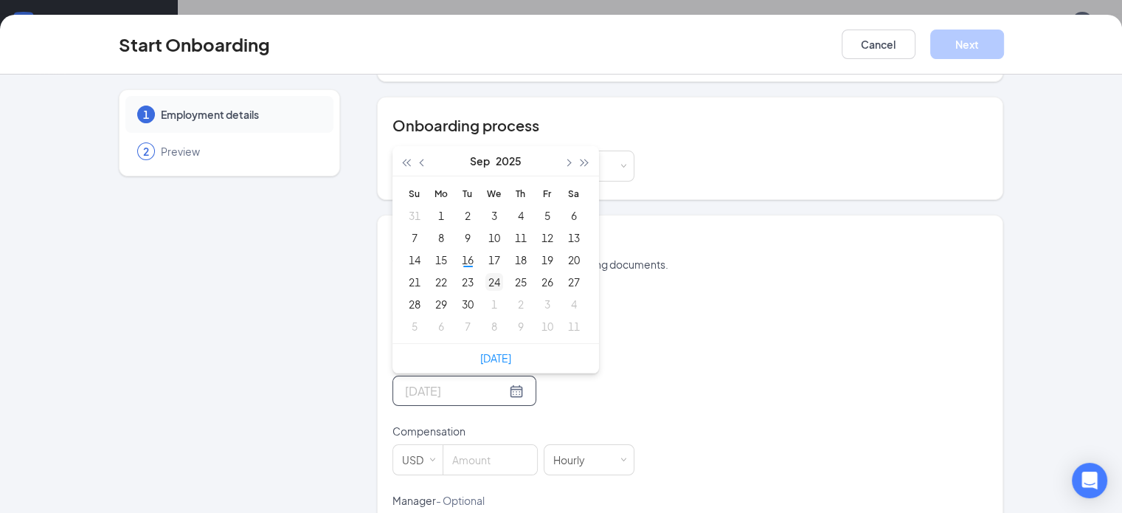
type input "Sep 24, 2025"
click at [485, 273] on div "24" at bounding box center [494, 282] width 18 height 18
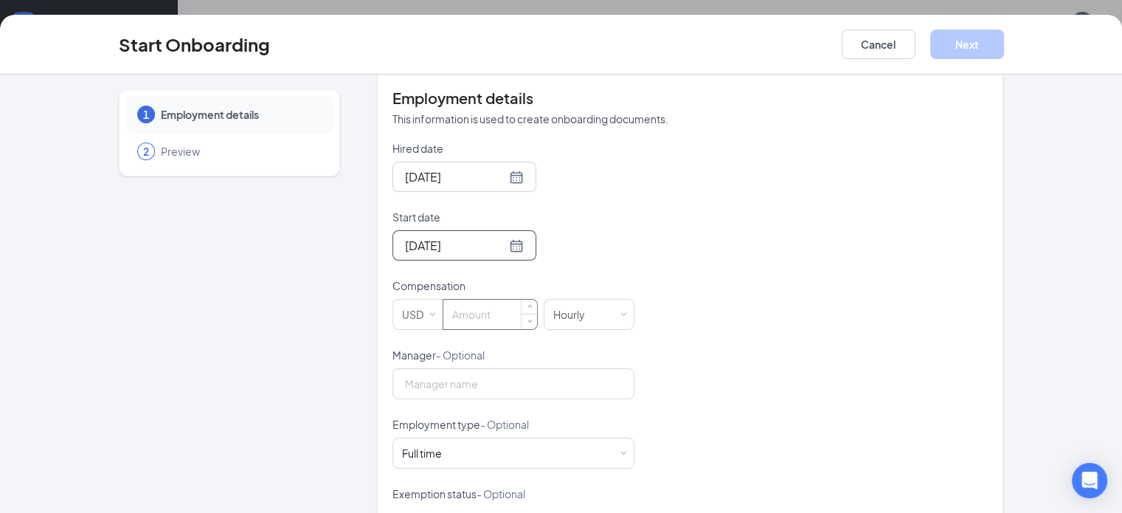
scroll to position [295, 0]
click at [448, 297] on input at bounding box center [490, 312] width 94 height 30
type input "13"
drag, startPoint x: 418, startPoint y: 443, endPoint x: 417, endPoint y: 431, distance: 11.9
click at [417, 443] on div "Full time Works 30+ hours per week and is reasonably expected to work" at bounding box center [513, 451] width 223 height 30
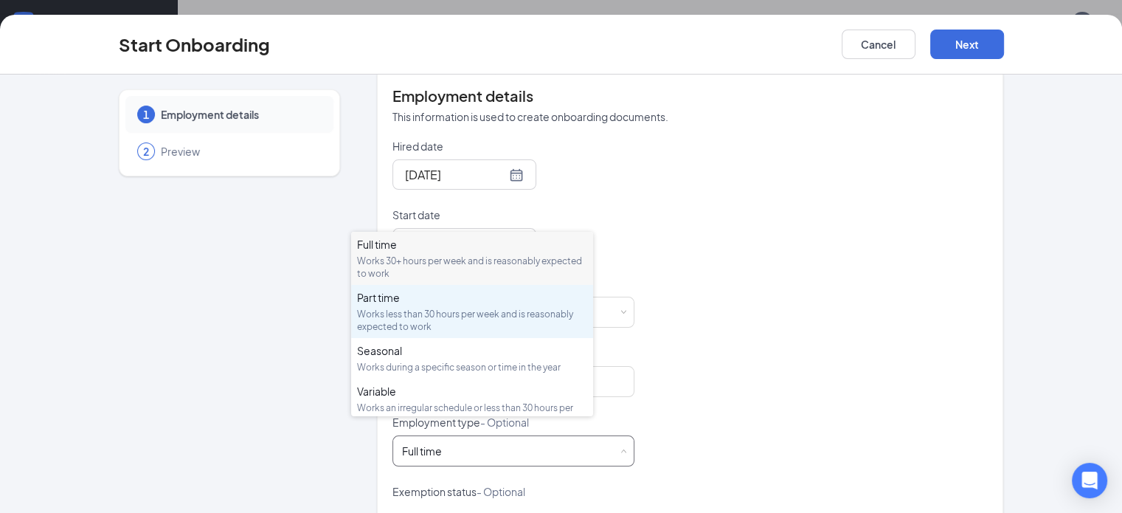
click at [423, 300] on div "Part time" at bounding box center [472, 297] width 230 height 15
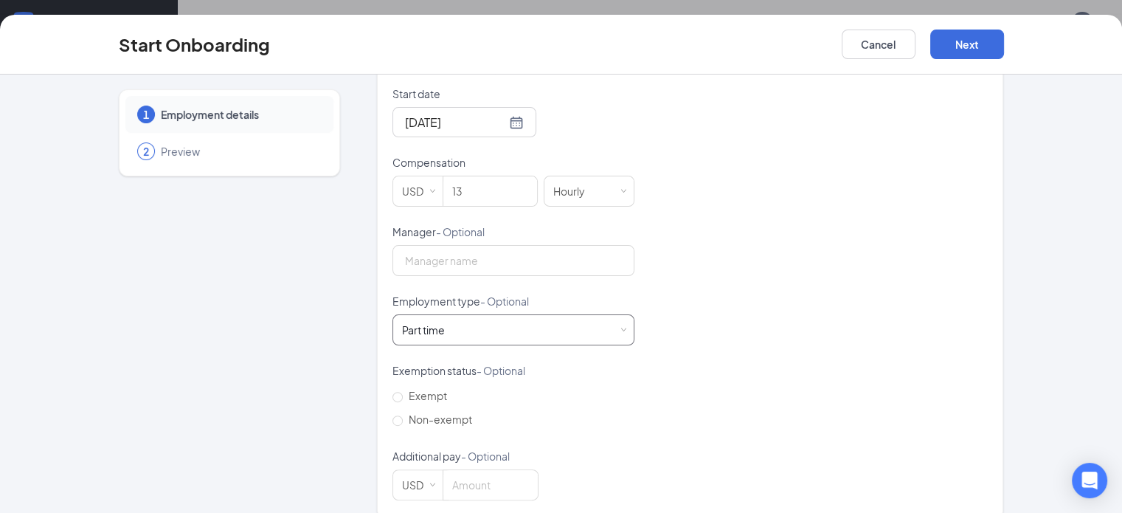
scroll to position [420, 0]
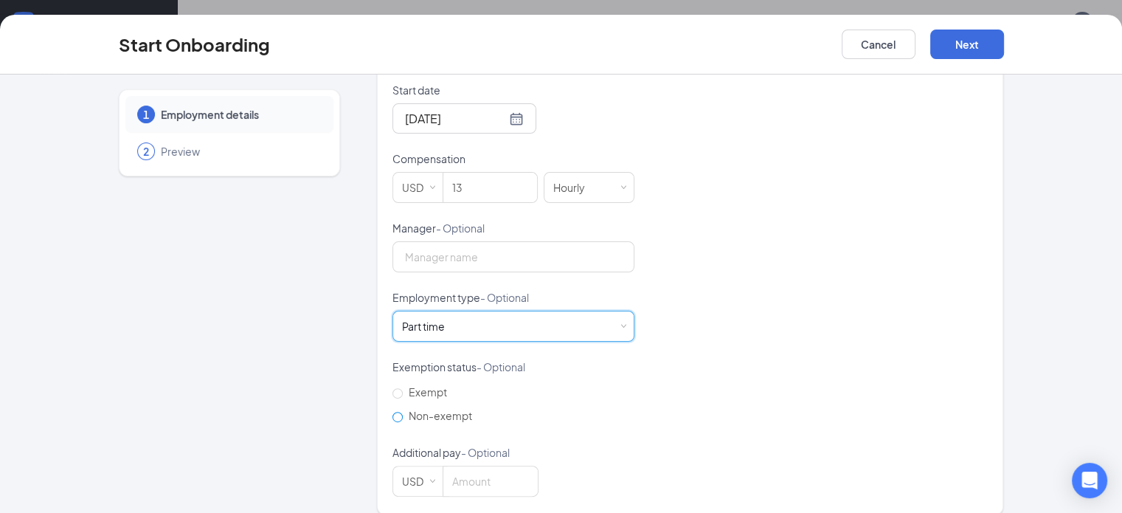
click at [403, 409] on span "Non-exempt" at bounding box center [440, 415] width 75 height 13
click at [397, 412] on input "Non-exempt" at bounding box center [397, 417] width 10 height 10
radio input "true"
click at [1004, 49] on button "Next" at bounding box center [967, 45] width 74 height 30
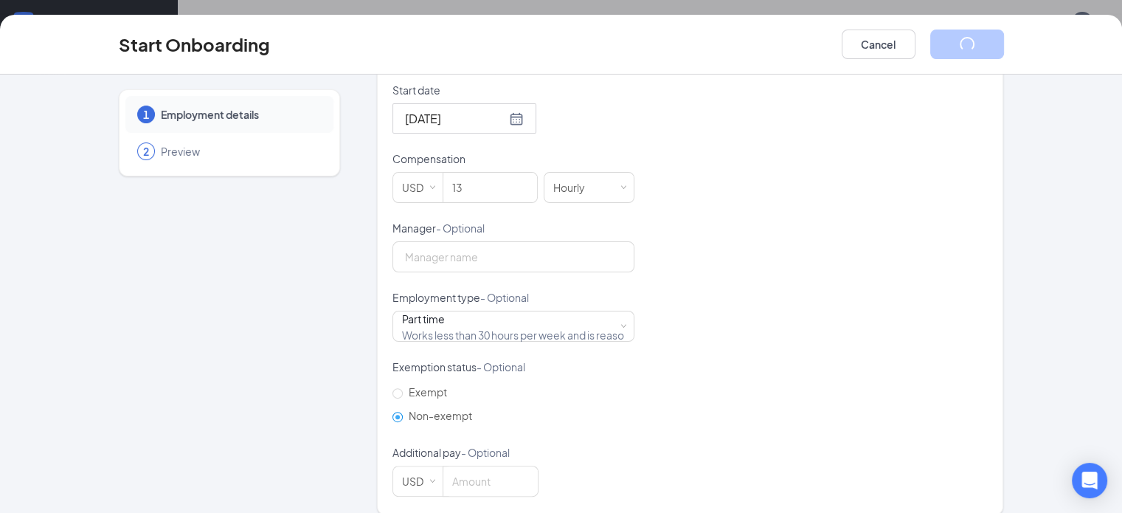
scroll to position [6, 0]
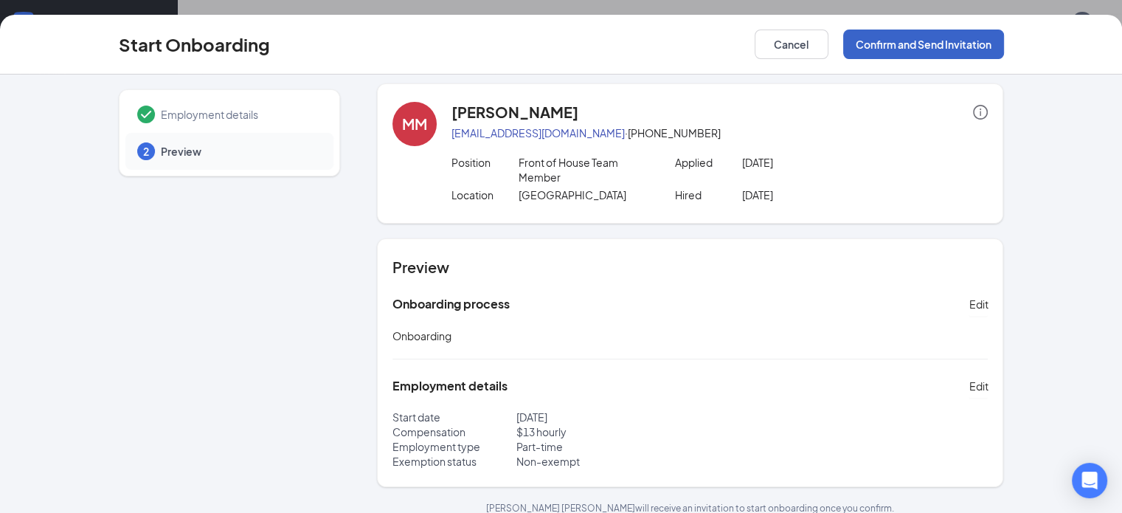
click at [1004, 49] on button "Confirm and Send Invitation" at bounding box center [923, 45] width 161 height 30
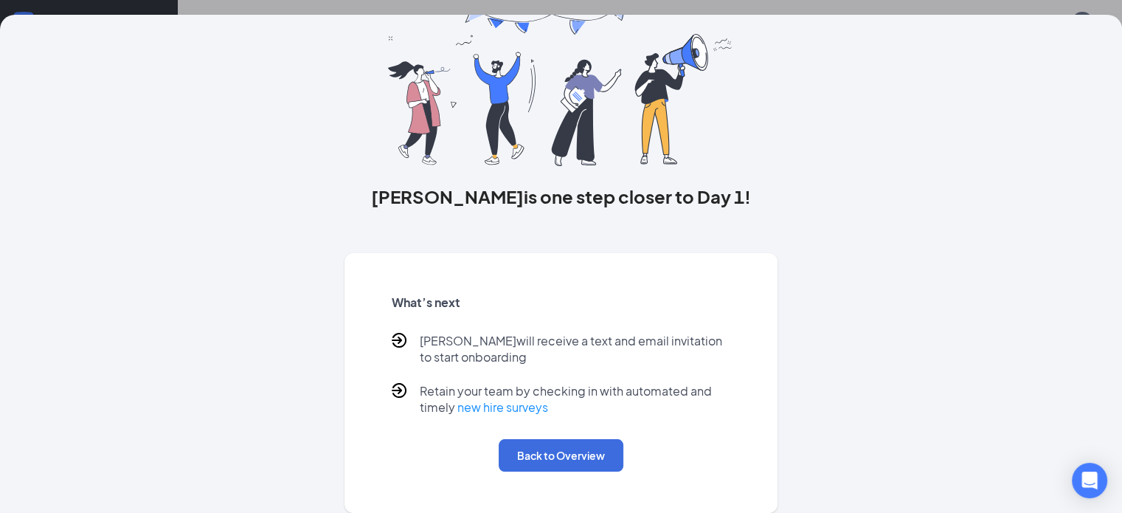
scroll to position [89, 0]
click at [516, 448] on button "Back to Overview" at bounding box center [561, 455] width 125 height 32
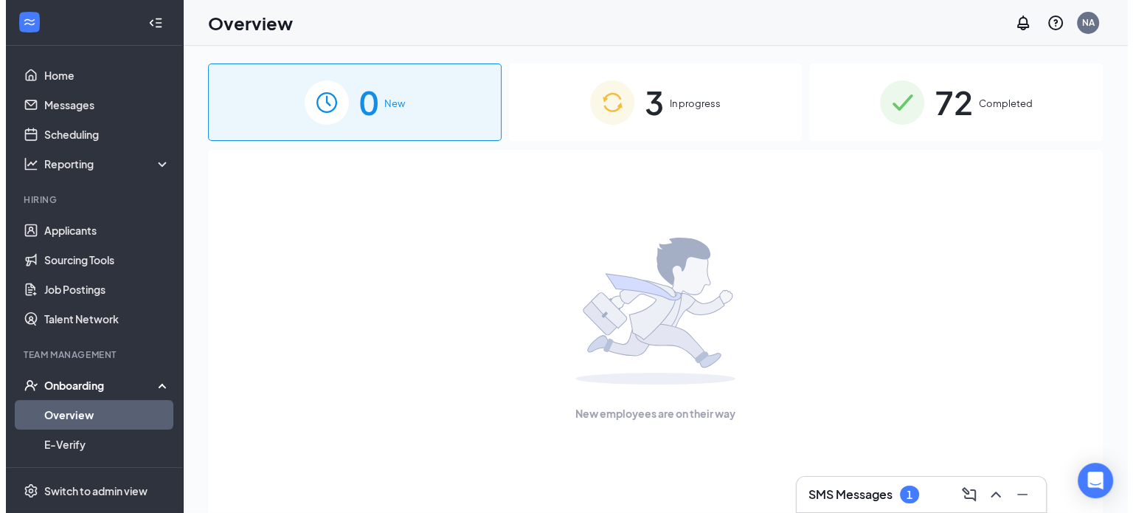
scroll to position [0, 0]
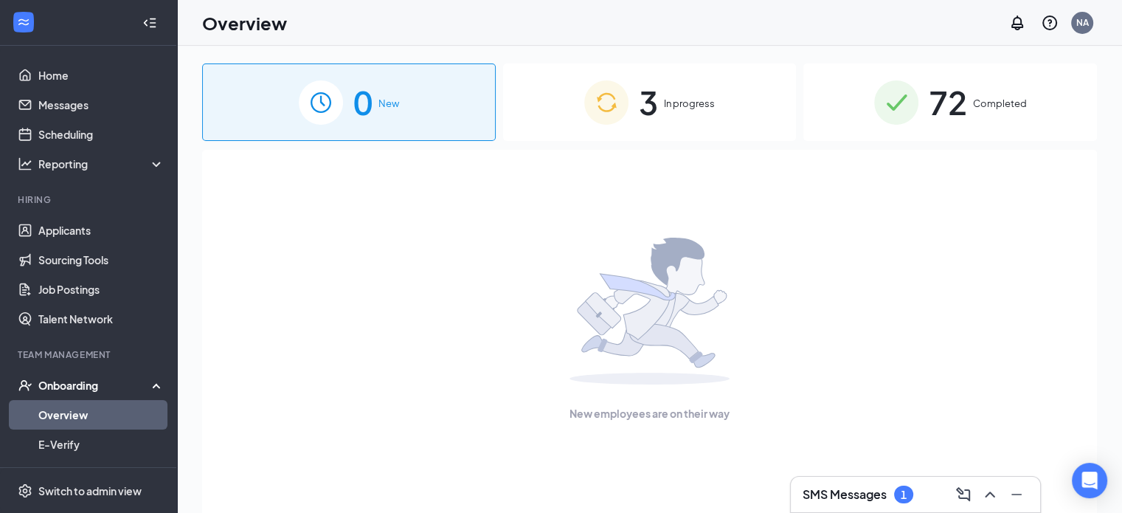
click at [639, 102] on span "3" at bounding box center [648, 102] width 19 height 51
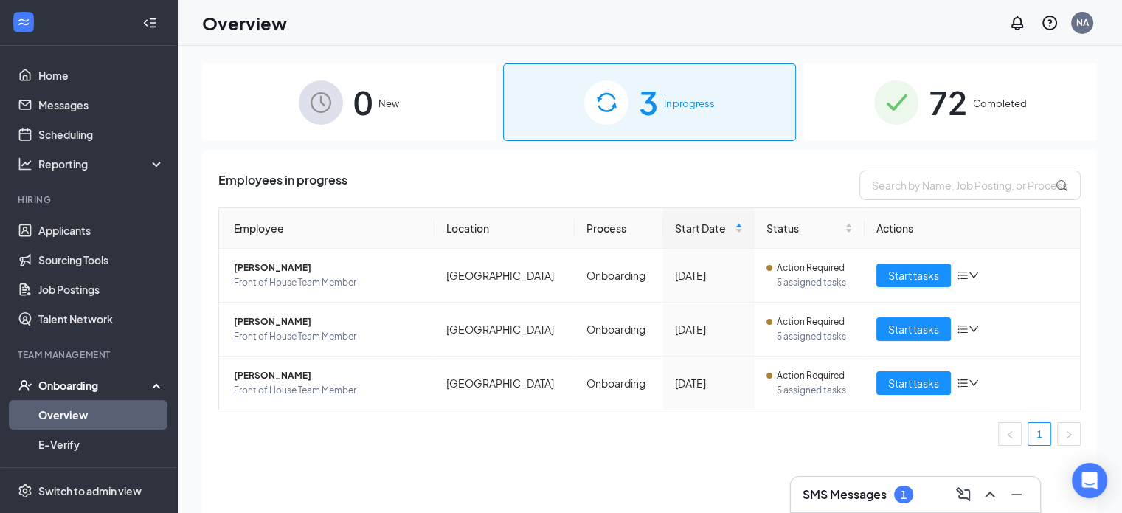
click at [439, 96] on div "0 New" at bounding box center [349, 101] width 294 height 77
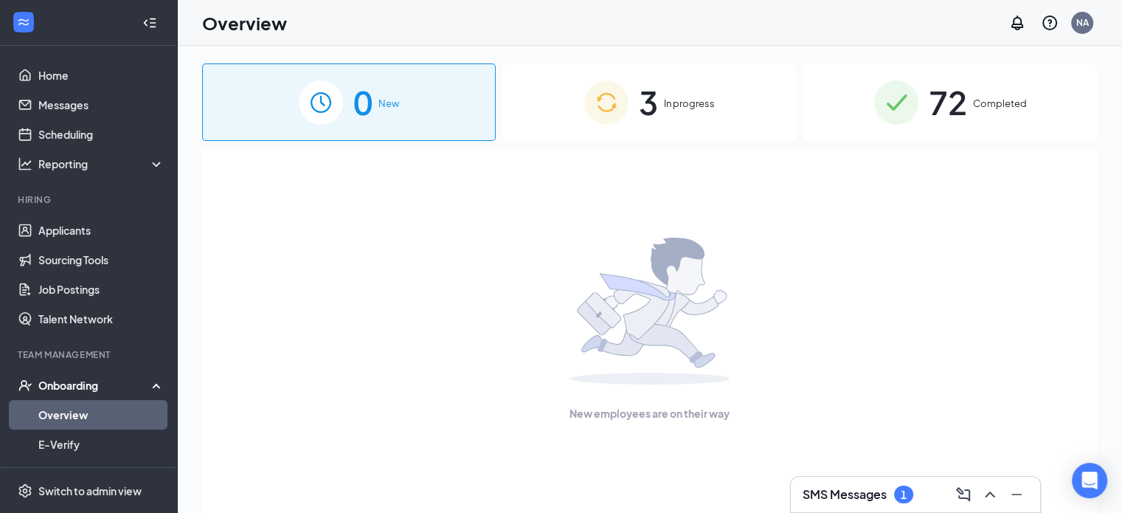
click at [906, 493] on div "1" at bounding box center [904, 494] width 6 height 13
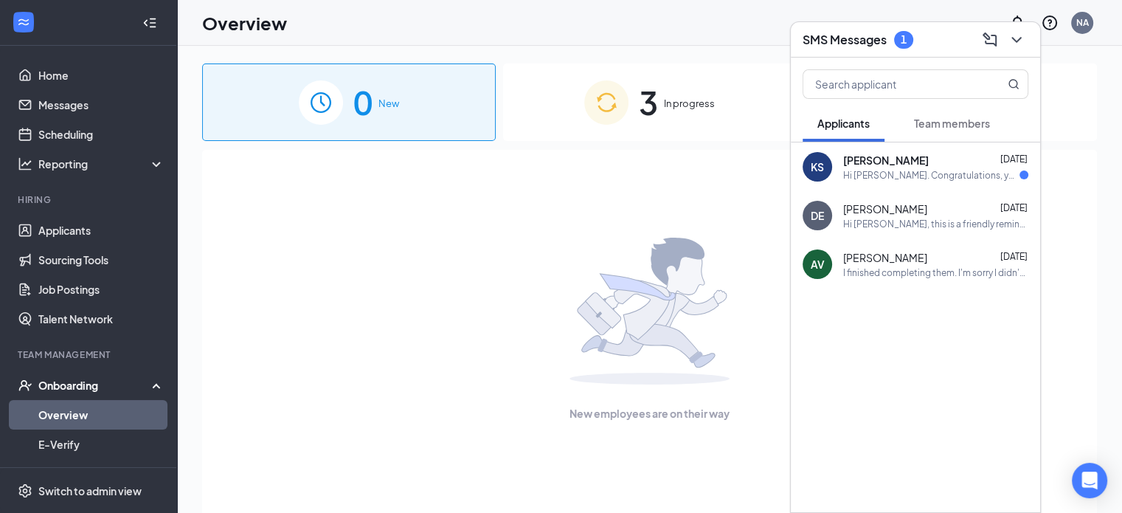
click at [915, 163] on div "Kyndle Studer Sep 15" at bounding box center [935, 160] width 185 height 15
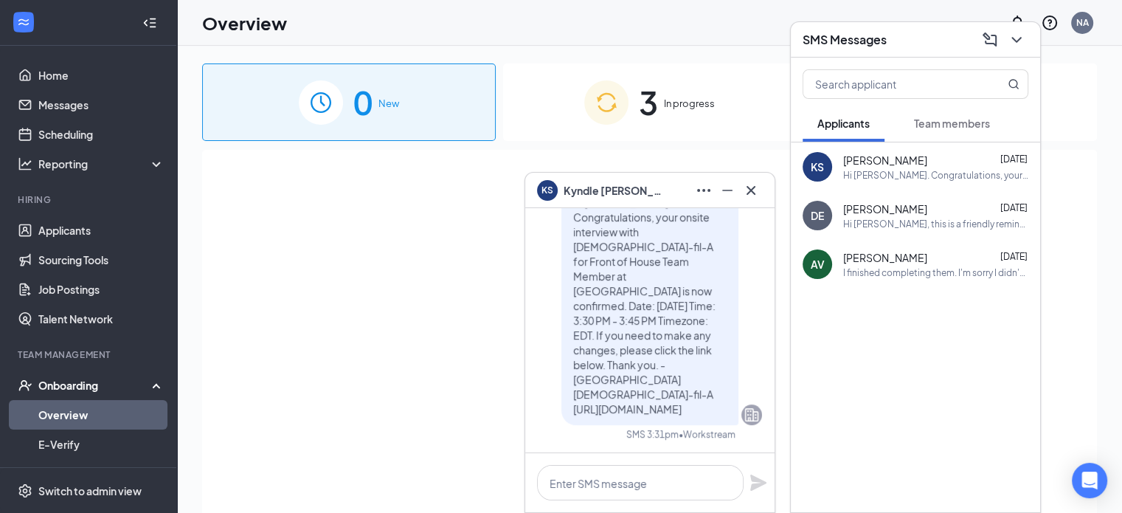
click at [943, 114] on button "Team members" at bounding box center [951, 123] width 105 height 37
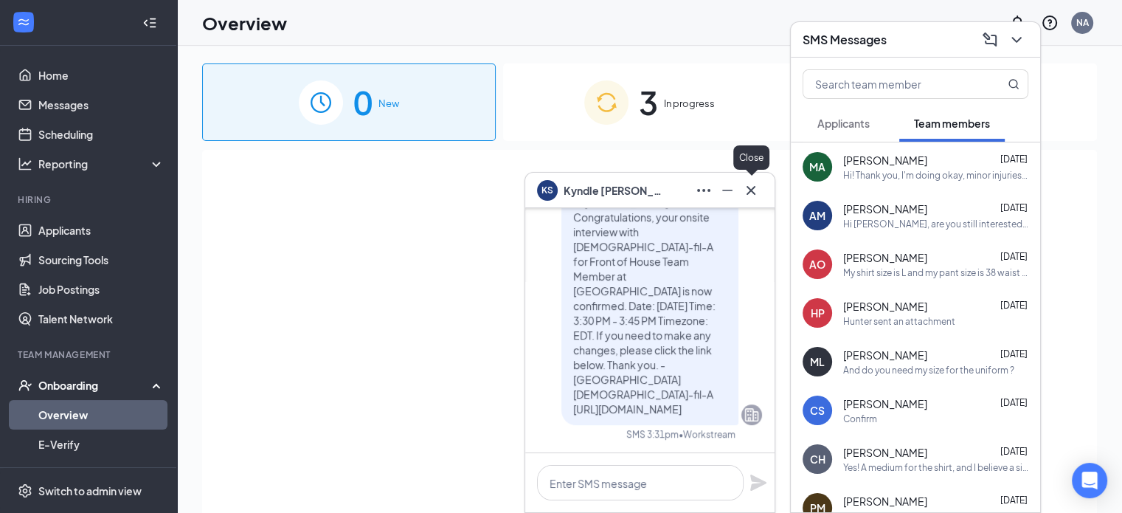
click at [761, 191] on button at bounding box center [751, 190] width 24 height 24
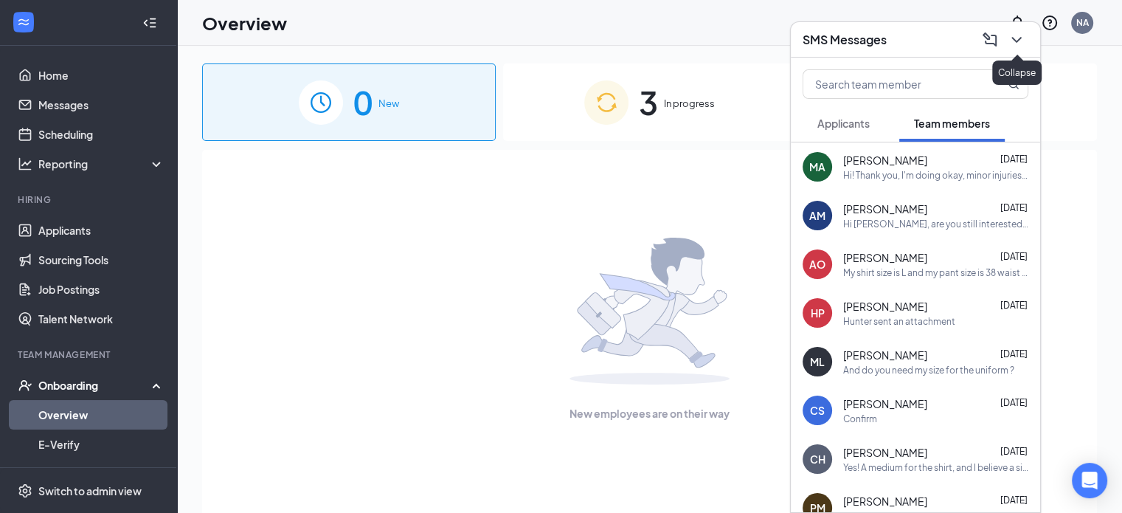
click at [1013, 38] on icon "ChevronDown" at bounding box center [1017, 40] width 18 height 18
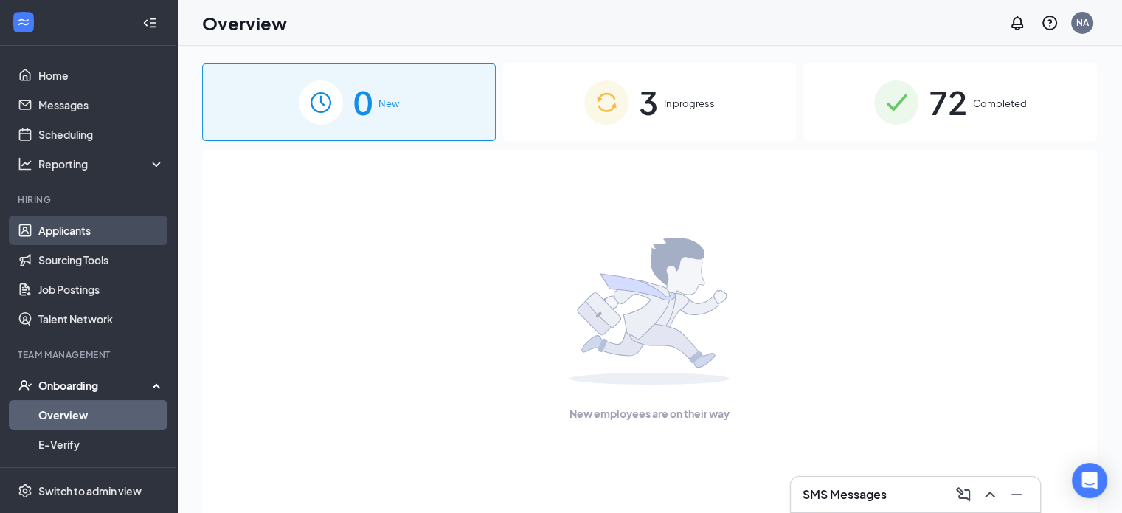
click at [53, 220] on link "Applicants" at bounding box center [101, 230] width 126 height 30
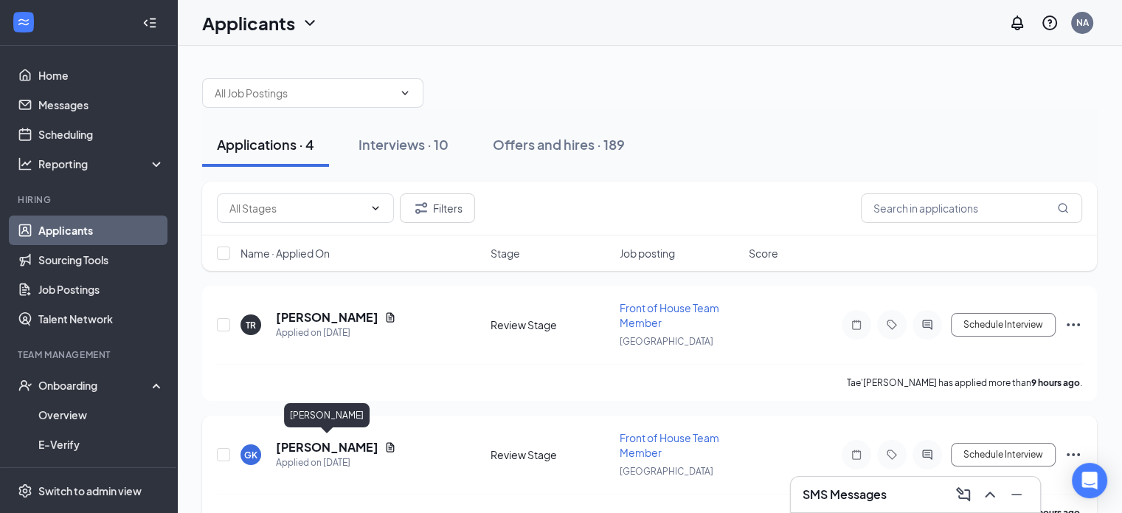
click at [299, 445] on h5 "Gracelyn Kennedy" at bounding box center [327, 447] width 103 height 16
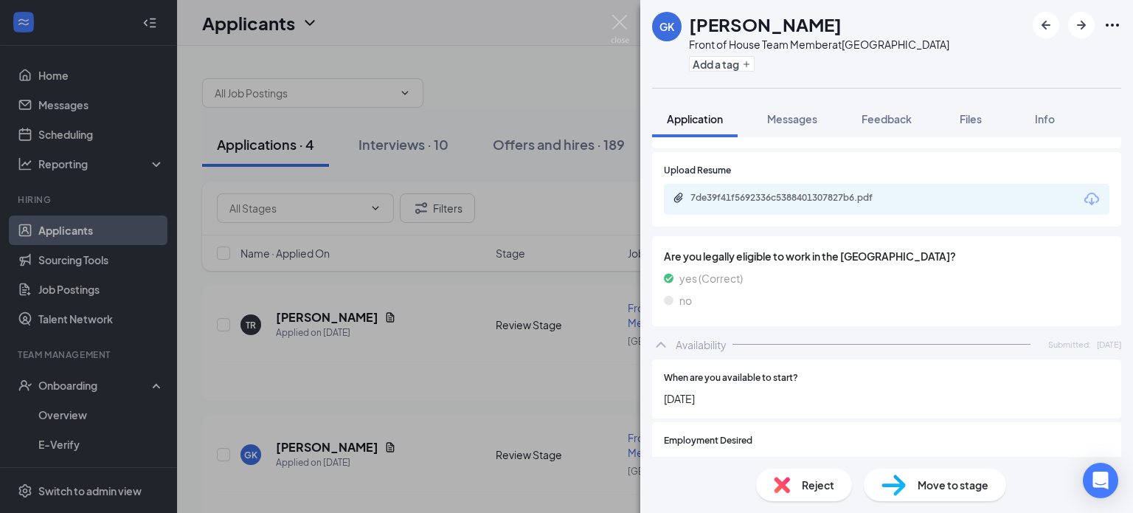
scroll to position [590, 0]
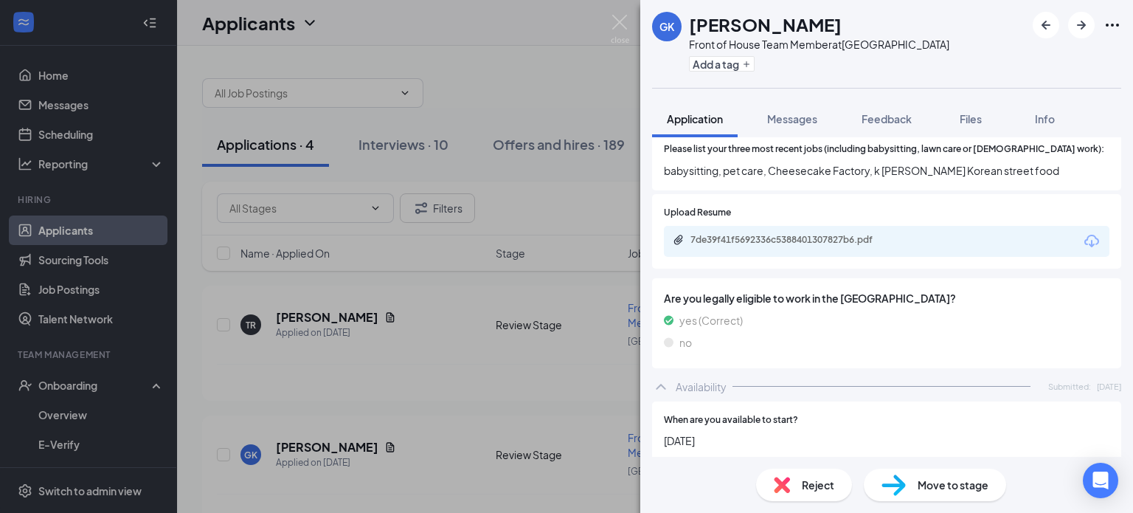
click at [893, 489] on img at bounding box center [893, 484] width 24 height 21
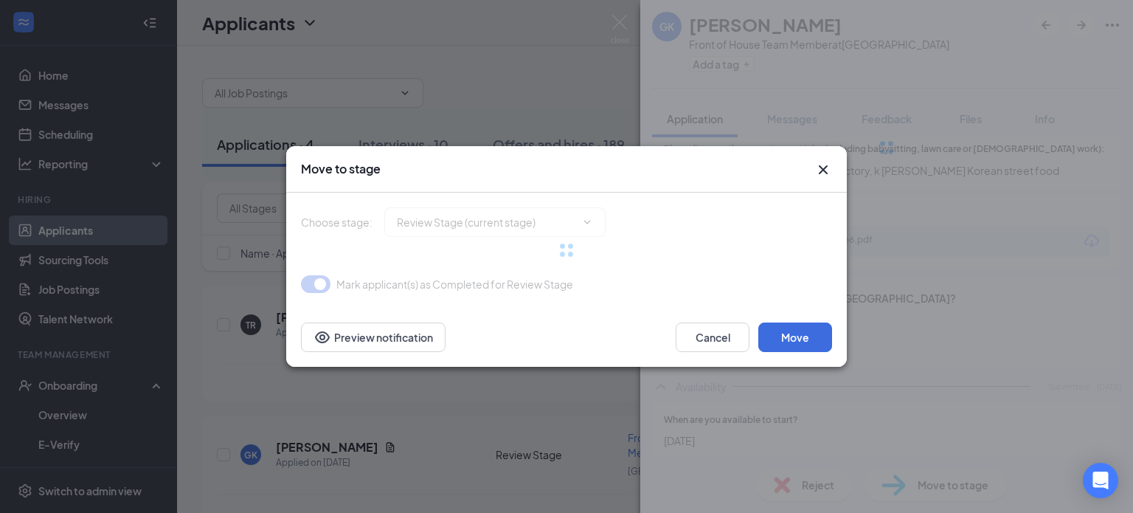
type input "Onsite Interview (next stage)"
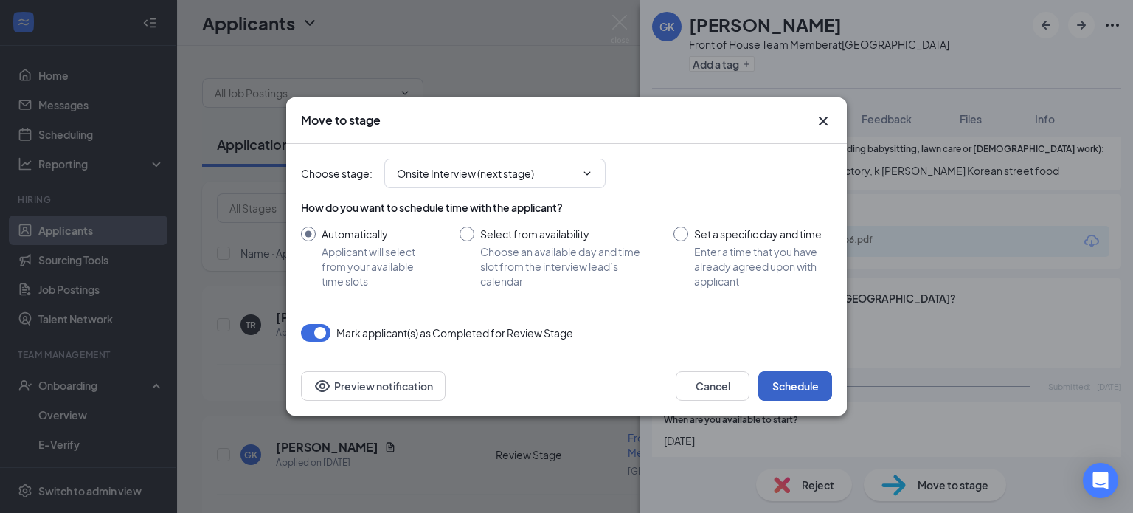
click at [796, 384] on button "Schedule" at bounding box center [795, 386] width 74 height 30
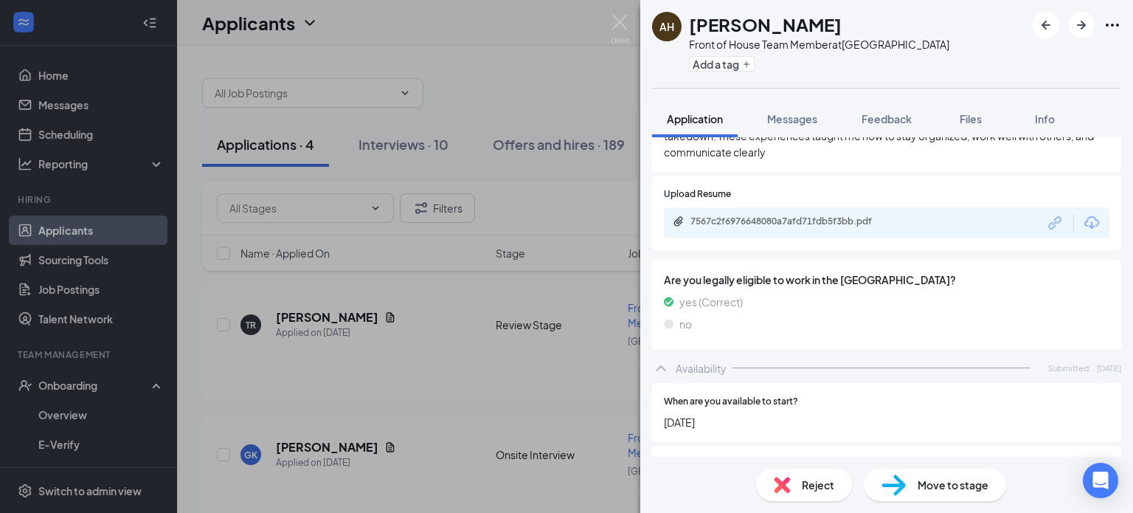
scroll to position [703, 0]
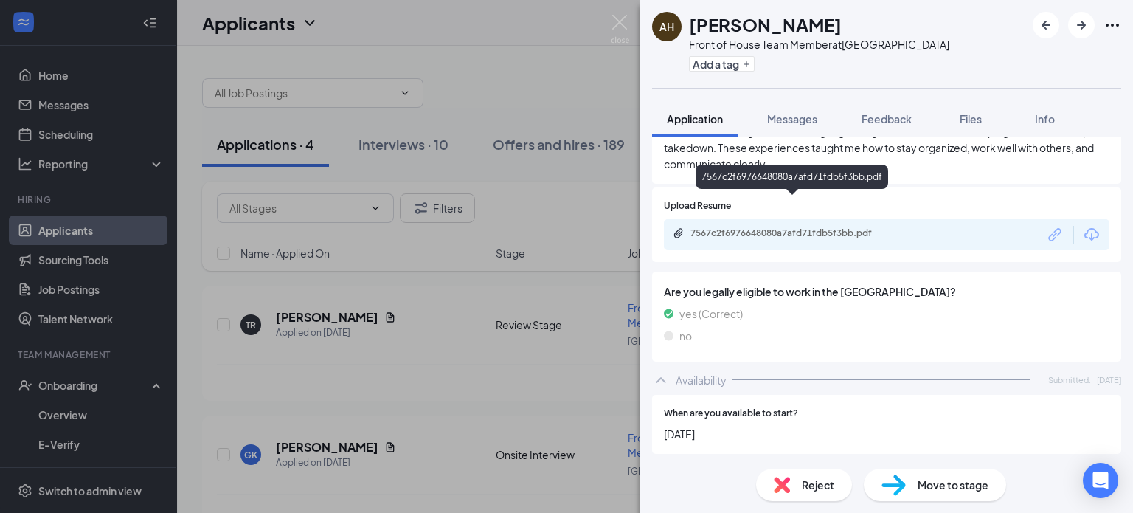
click at [830, 227] on div "7567c2f6976648080a7afd71fdb5f3bb.pdf" at bounding box center [792, 234] width 239 height 14
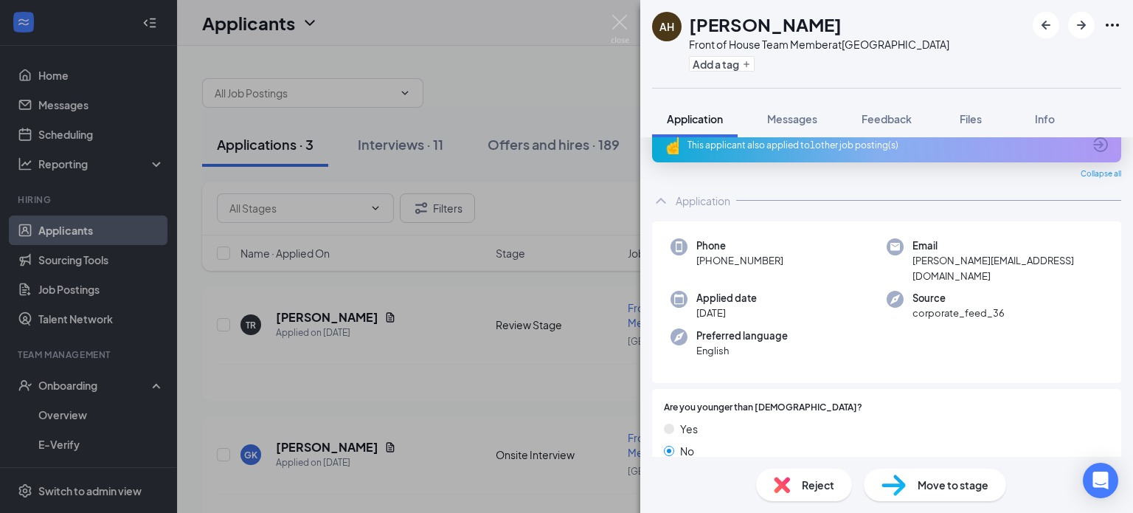
scroll to position [0, 0]
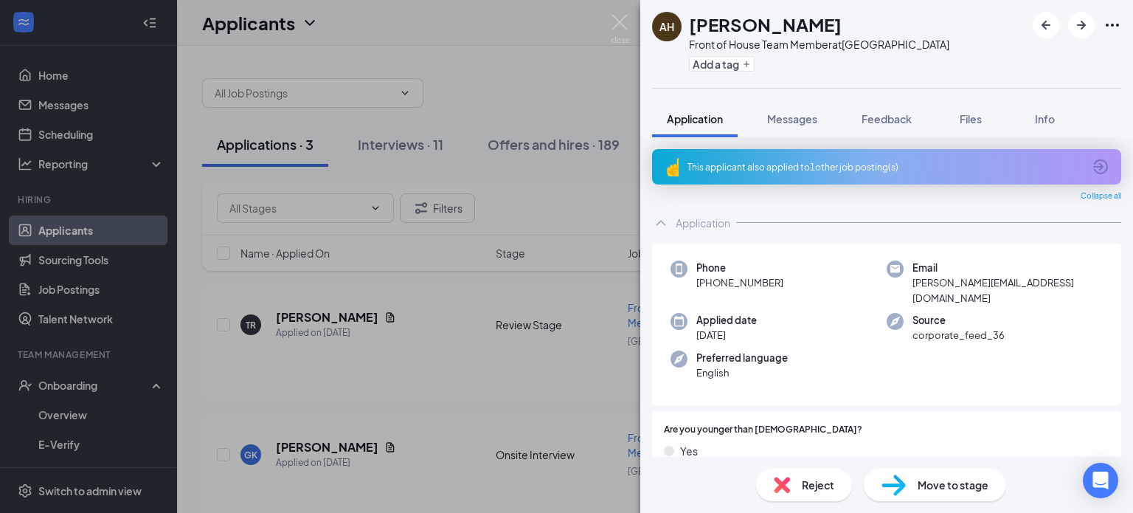
click at [794, 495] on div "Reject" at bounding box center [804, 484] width 96 height 32
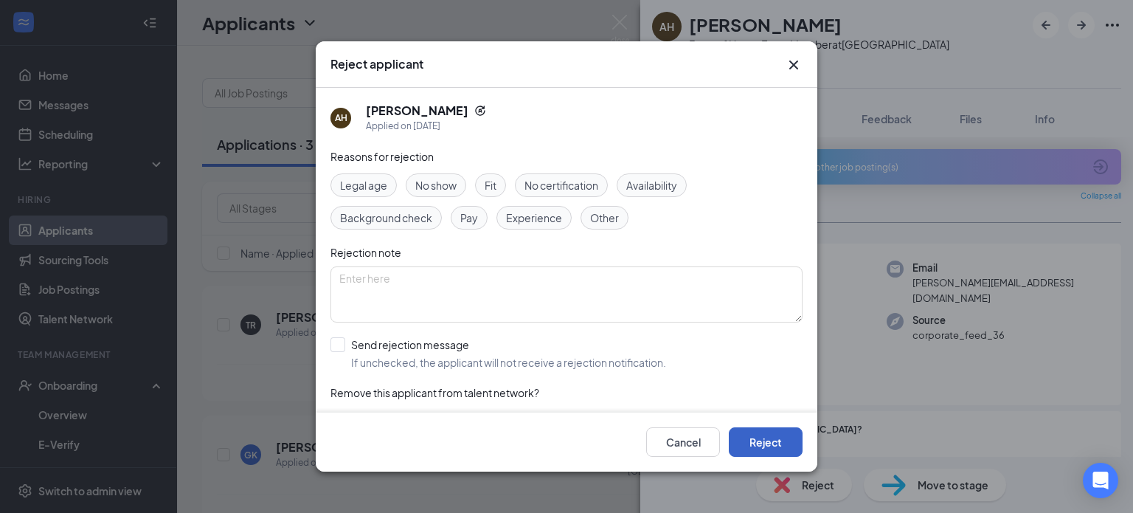
click at [761, 447] on button "Reject" at bounding box center [766, 442] width 74 height 30
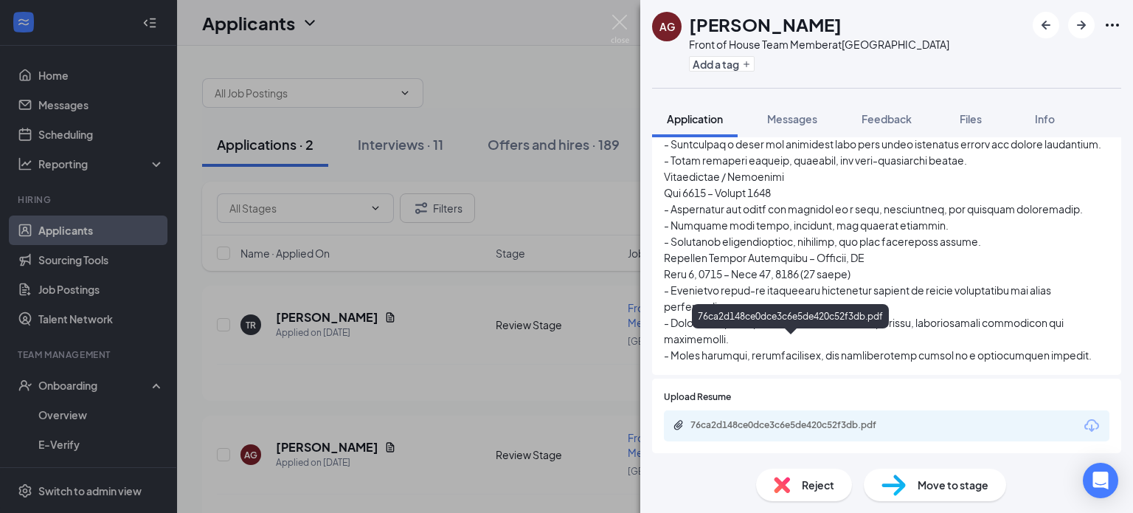
scroll to position [738, 0]
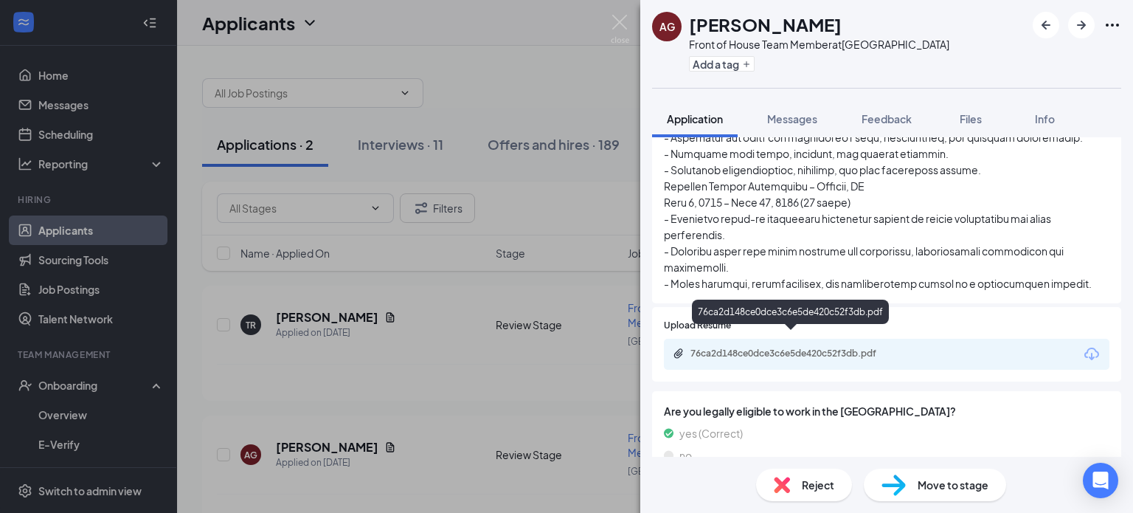
click at [856, 347] on div "76ca2d148ce0dce3c6e5de420c52f3db.pdf" at bounding box center [793, 353] width 207 height 12
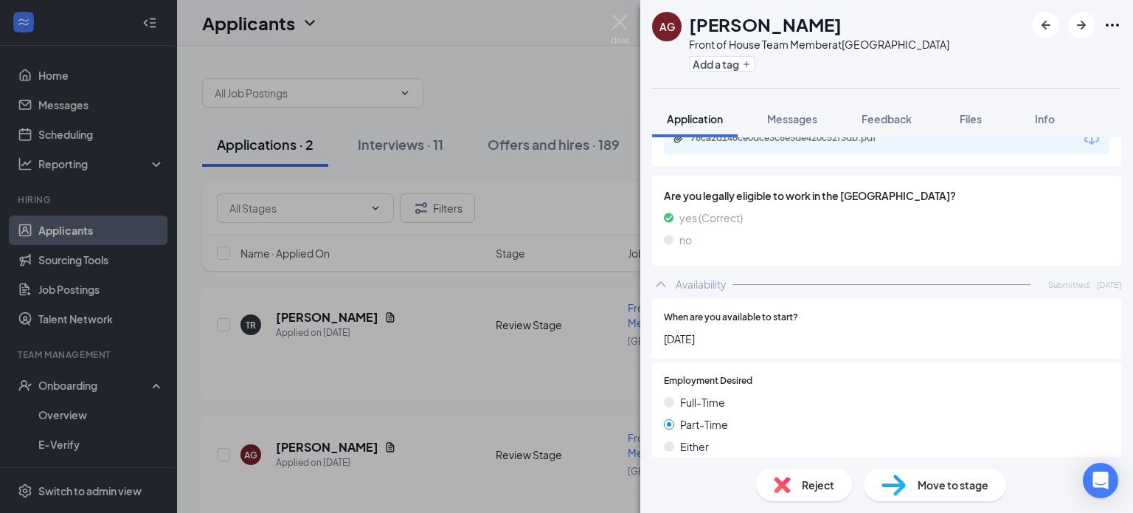
scroll to position [1180, 0]
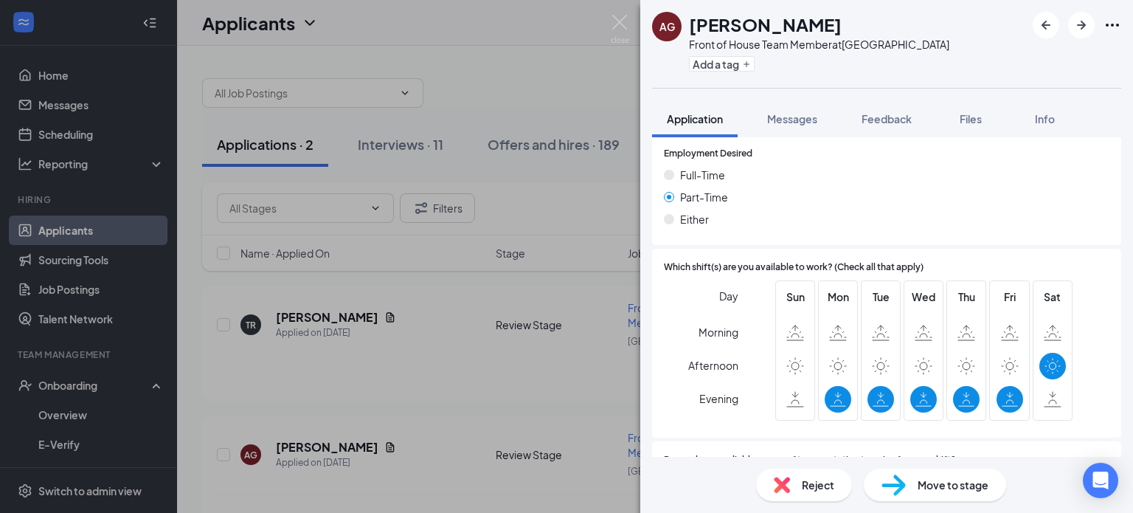
click at [805, 489] on span "Reject" at bounding box center [818, 484] width 32 height 16
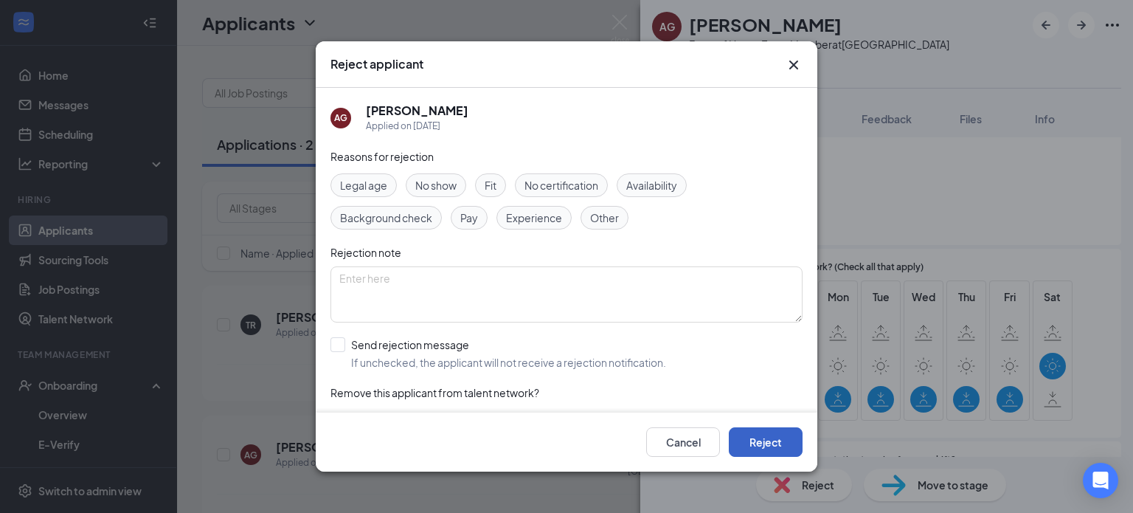
click at [755, 431] on button "Reject" at bounding box center [766, 442] width 74 height 30
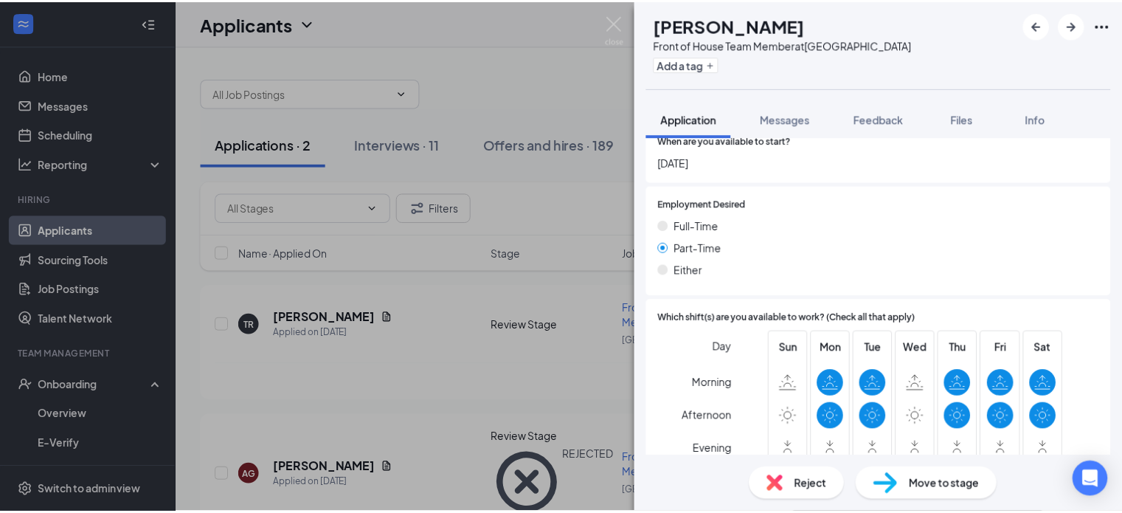
scroll to position [885, 0]
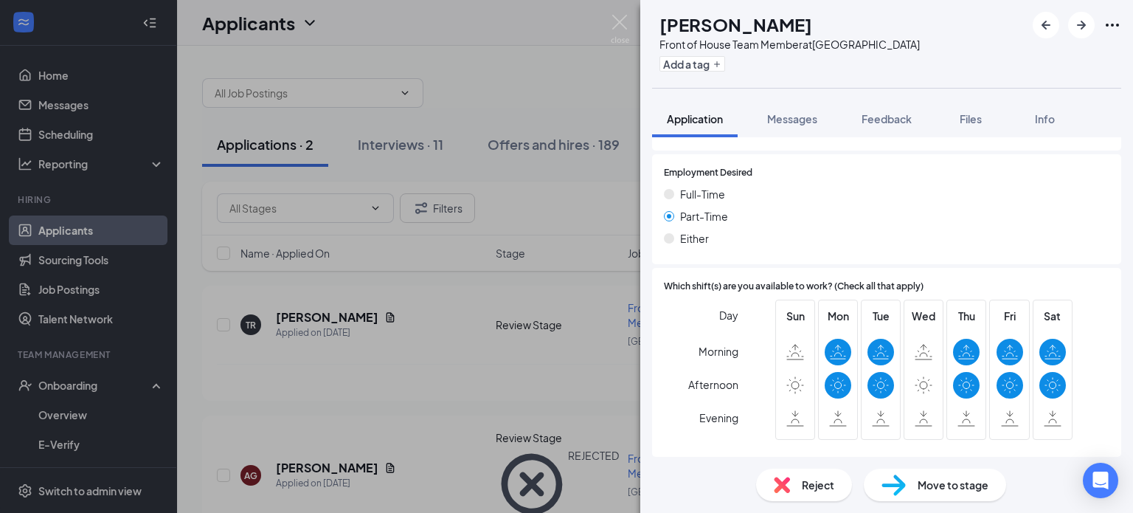
click at [792, 490] on div "Reject" at bounding box center [804, 484] width 96 height 32
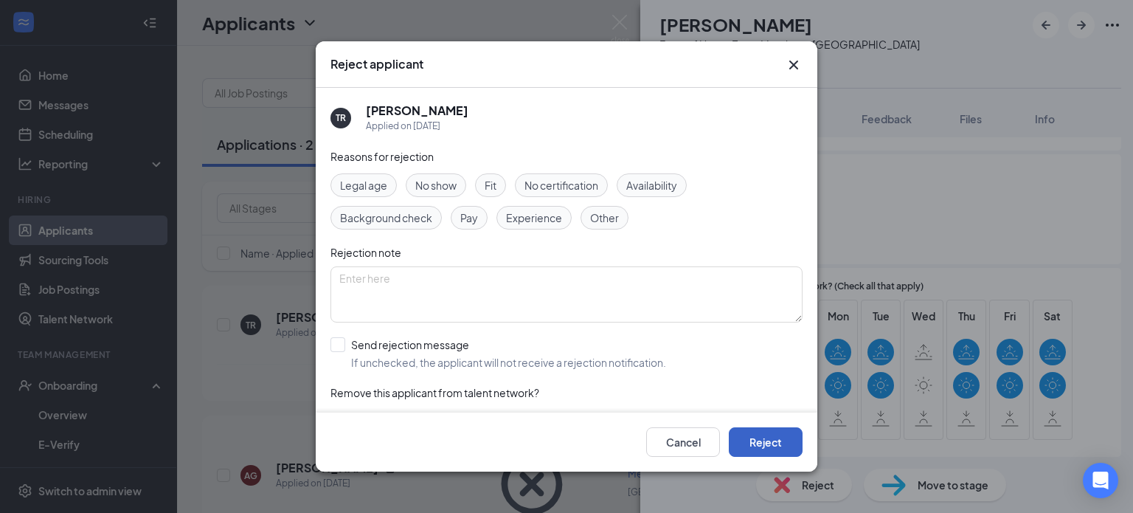
click at [748, 435] on button "Reject" at bounding box center [766, 442] width 74 height 30
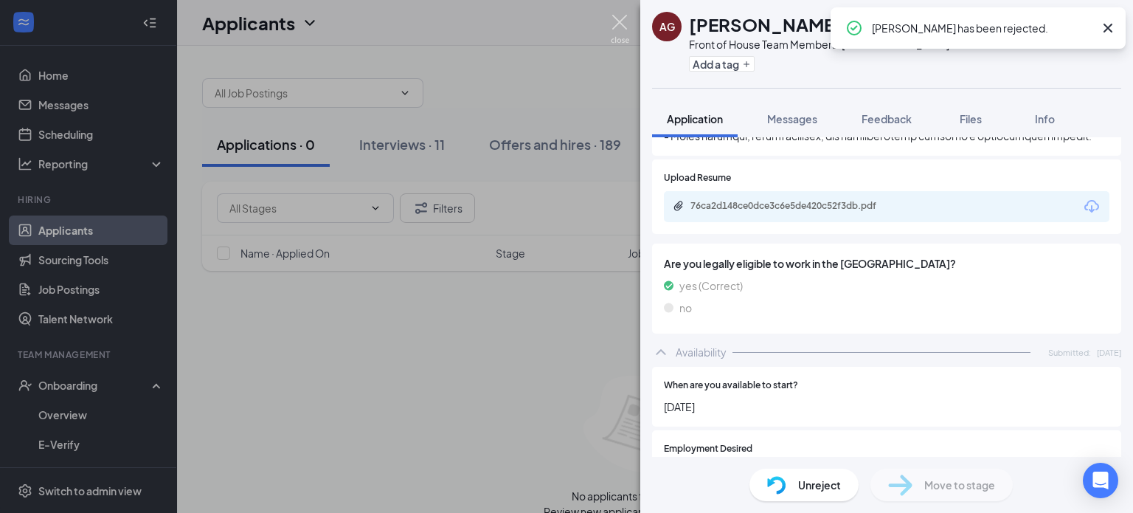
click at [627, 21] on img at bounding box center [620, 29] width 18 height 29
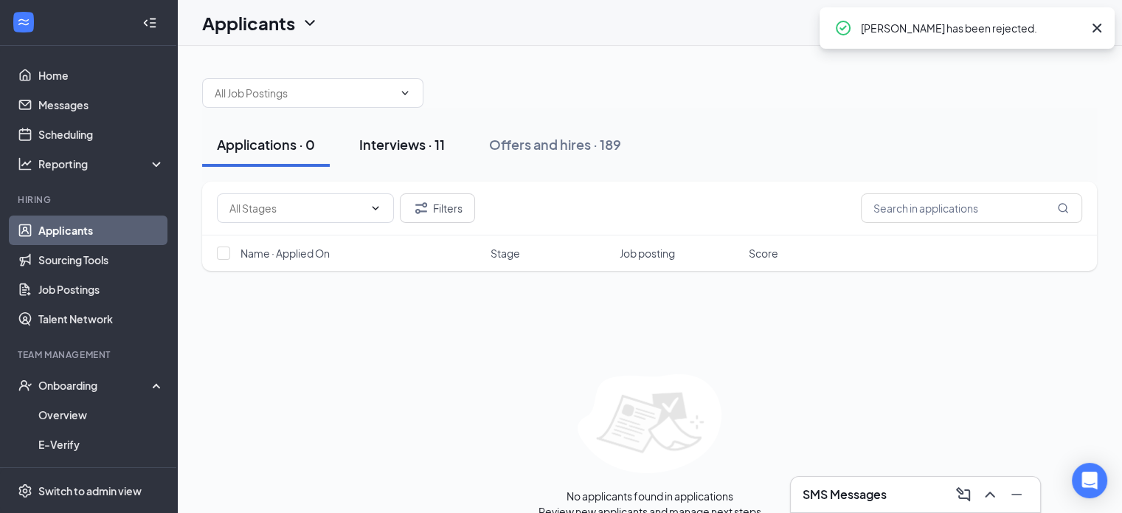
click at [430, 145] on div "Interviews · 11" at bounding box center [402, 144] width 86 height 18
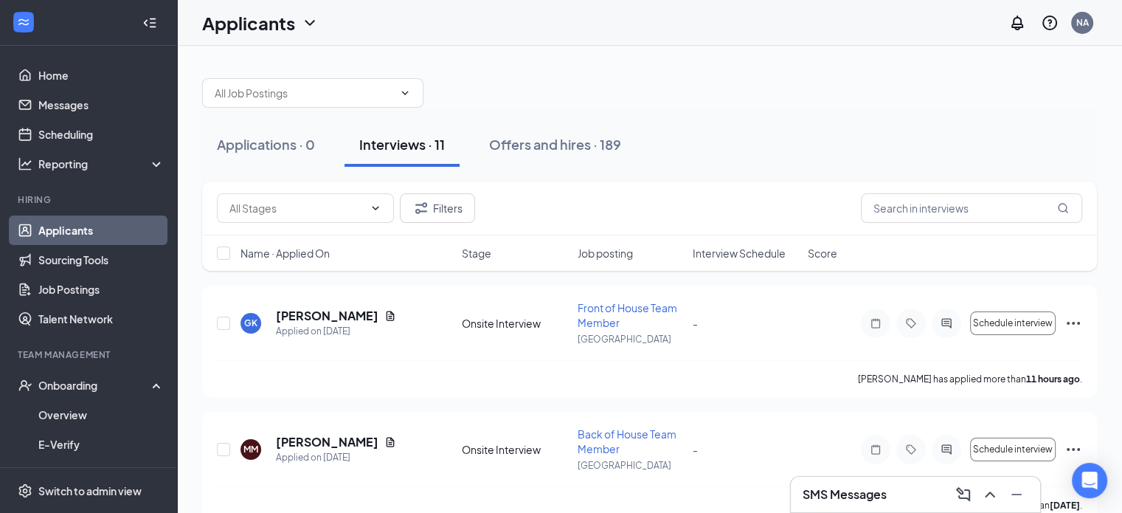
click at [77, 233] on link "Applicants" at bounding box center [101, 230] width 126 height 30
